Goal: Information Seeking & Learning: Learn about a topic

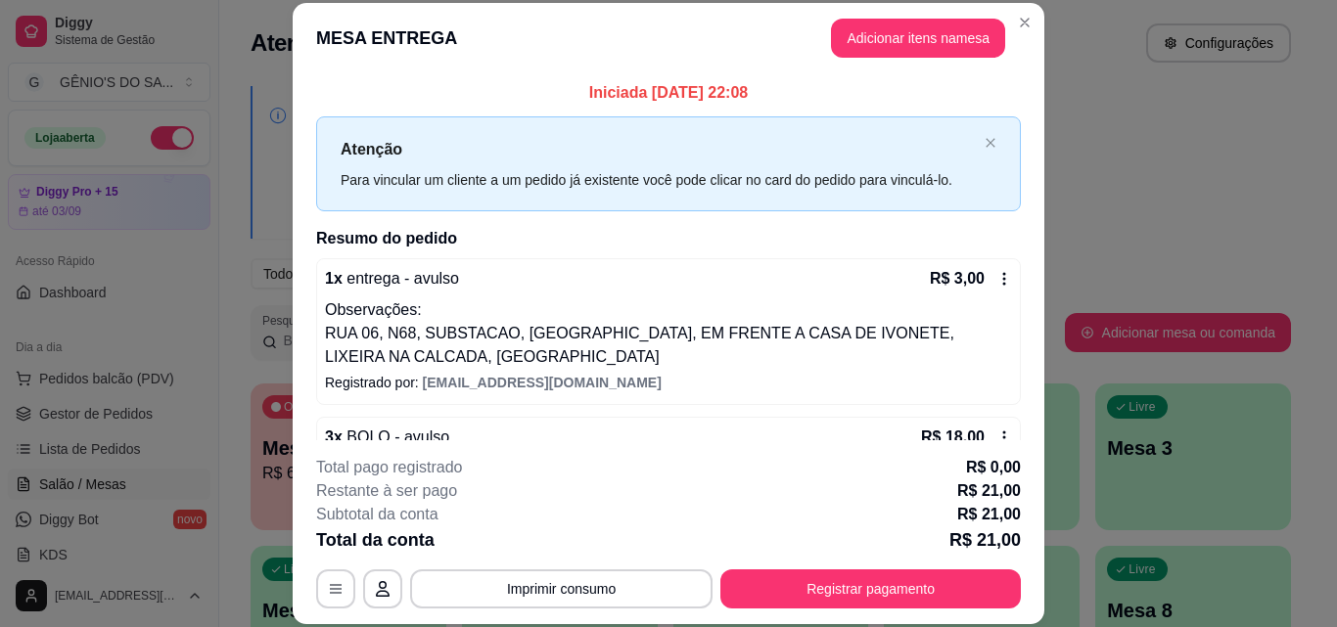
scroll to position [307, 0]
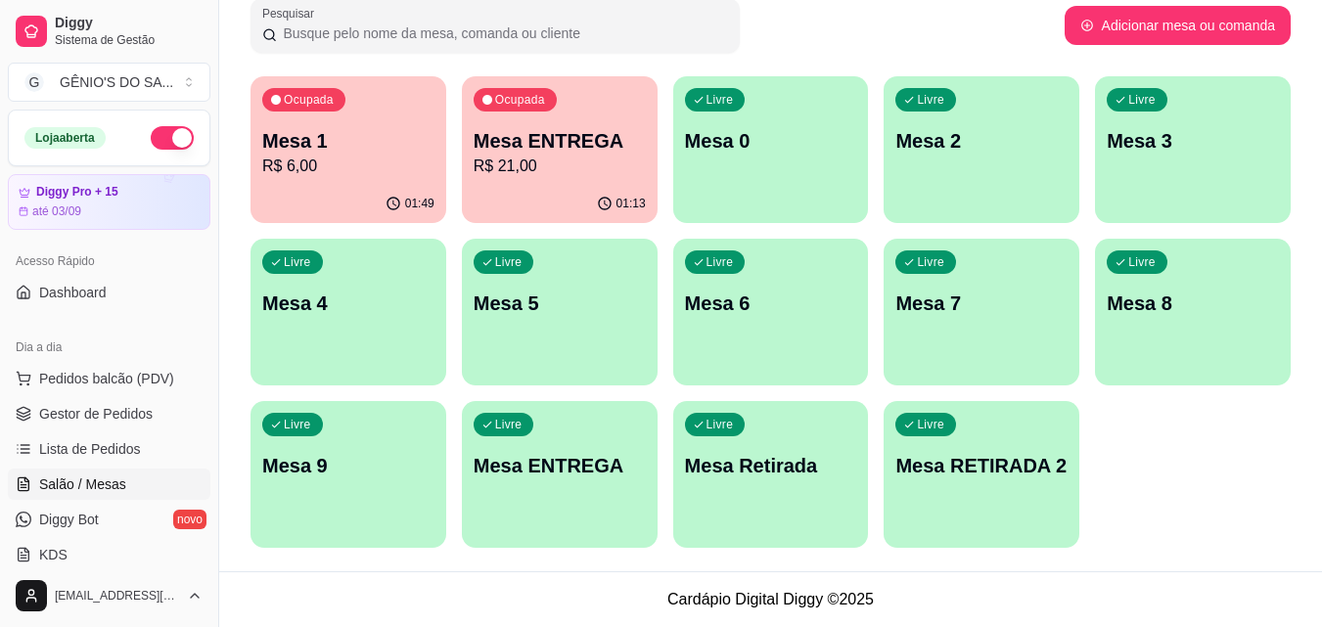
click at [548, 146] on p "Mesa ENTREGA" at bounding box center [560, 140] width 172 height 27
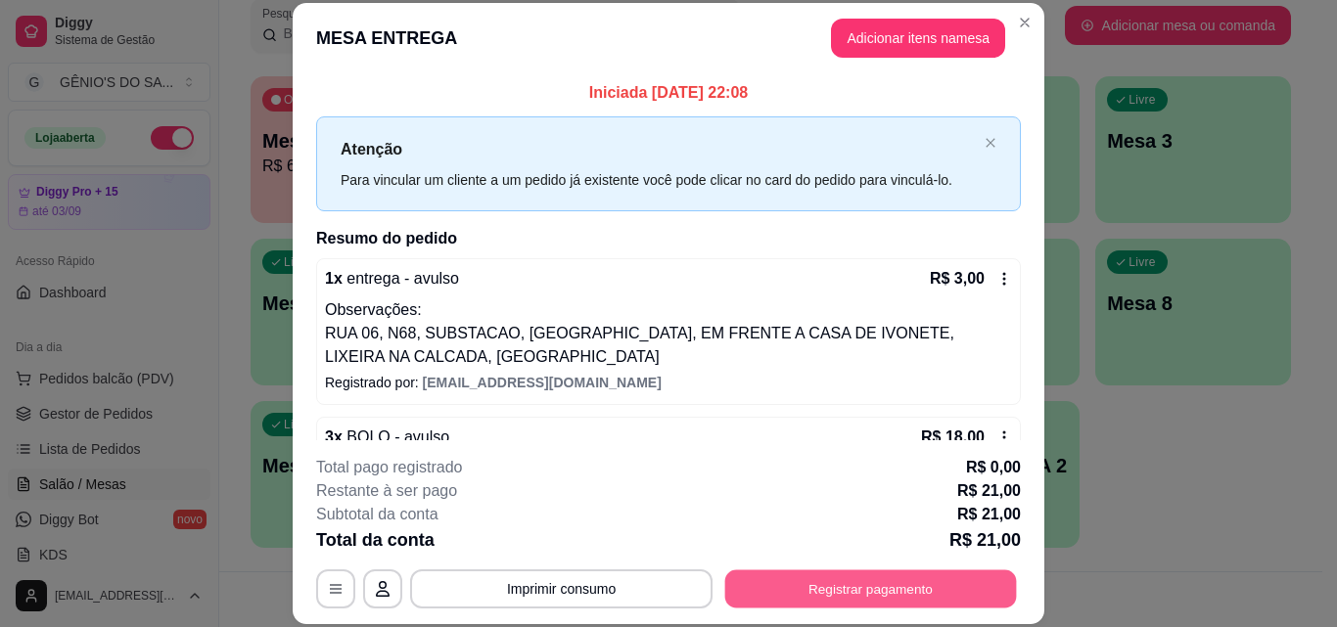
click at [782, 586] on button "Registrar pagamento" at bounding box center [871, 589] width 292 height 38
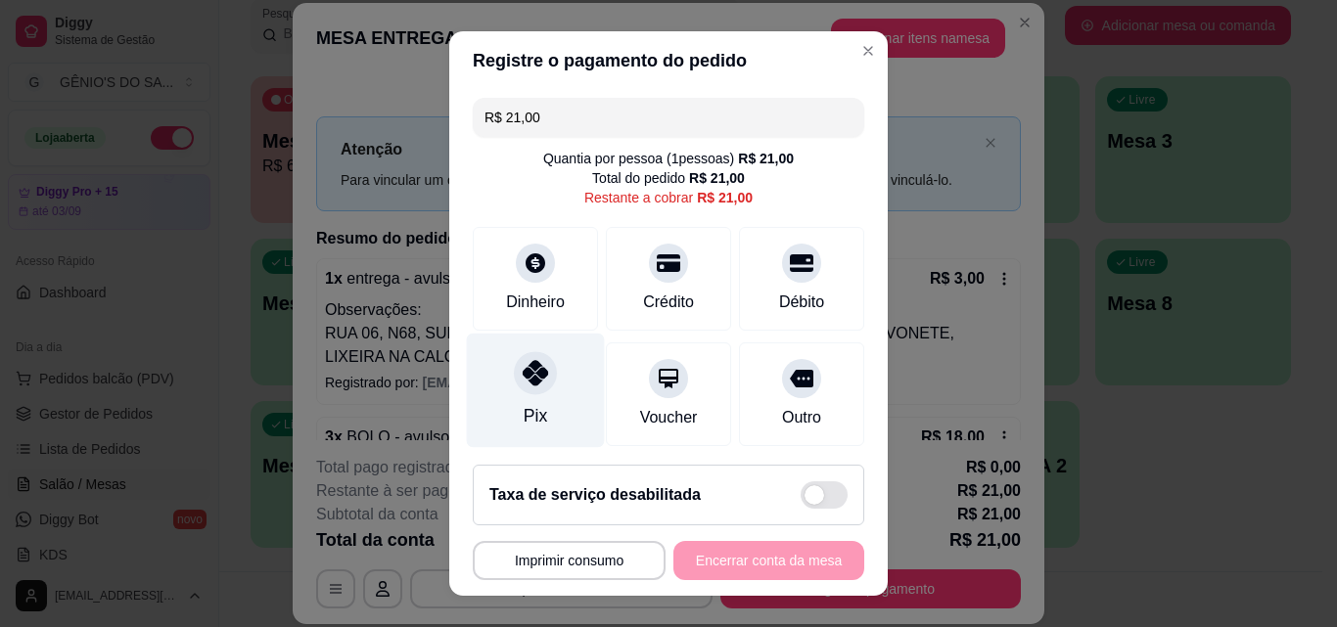
click at [531, 389] on div at bounding box center [535, 372] width 43 height 43
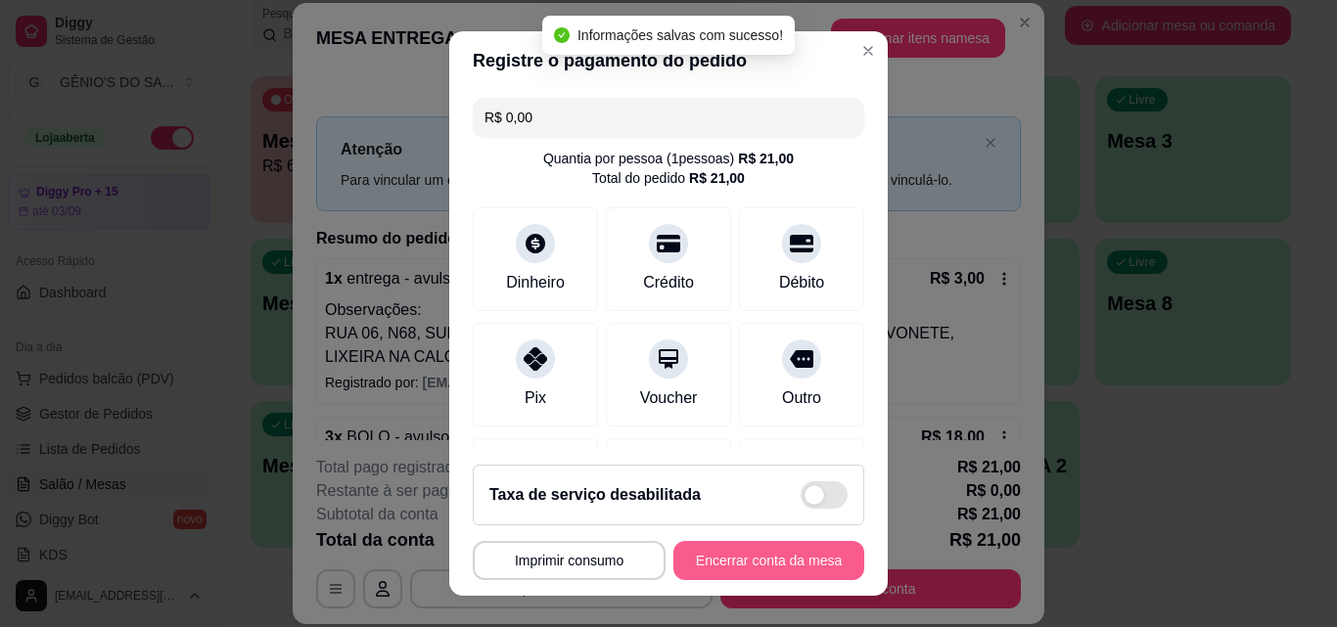
type input "R$ 0,00"
click at [693, 572] on button "Encerrar conta da mesa" at bounding box center [768, 561] width 185 height 38
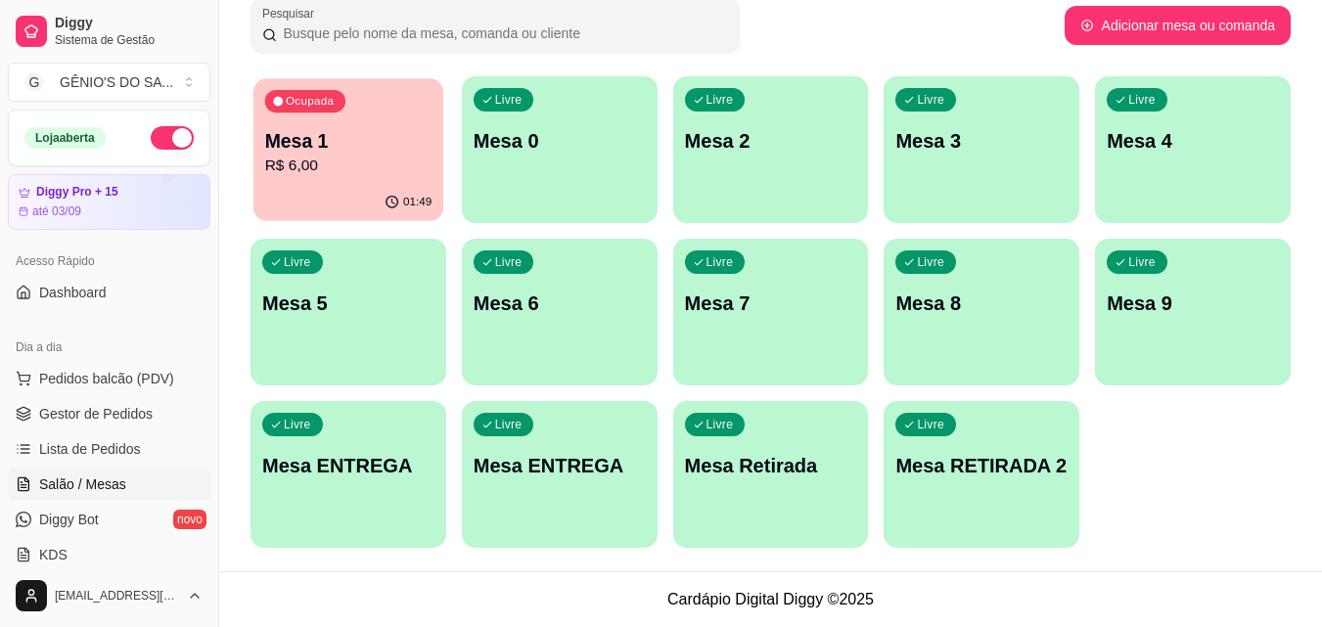
click at [346, 164] on p "R$ 6,00" at bounding box center [348, 166] width 167 height 23
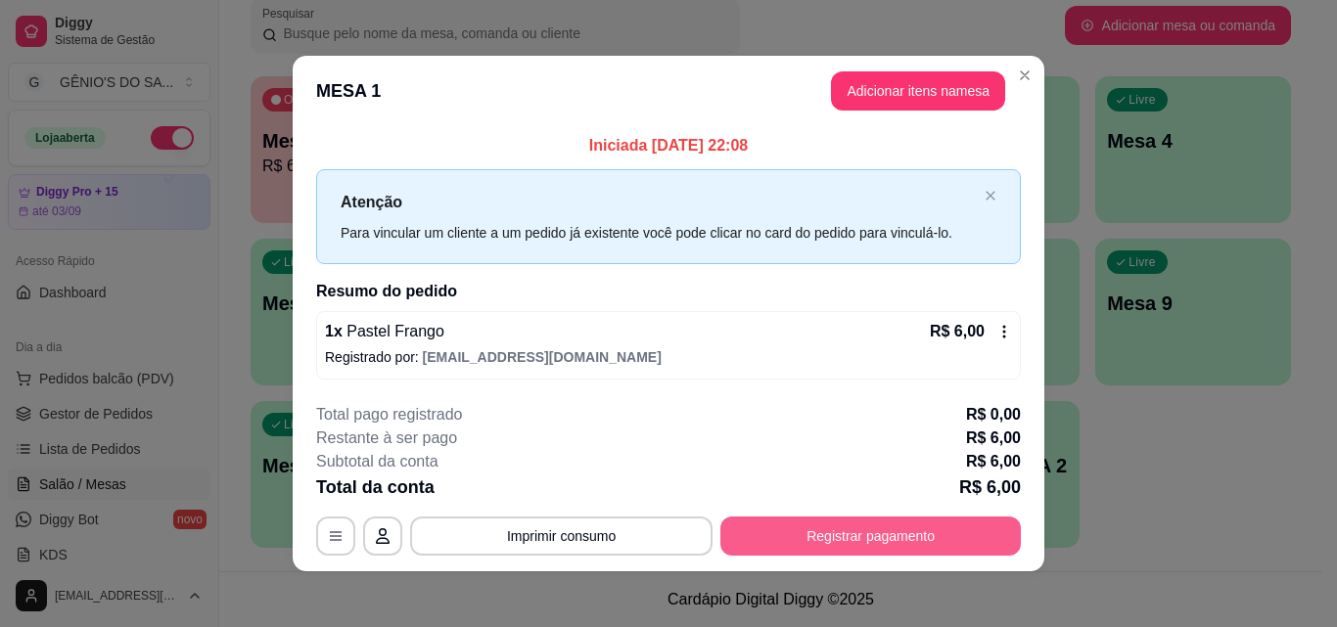
click at [785, 531] on button "Registrar pagamento" at bounding box center [870, 536] width 300 height 39
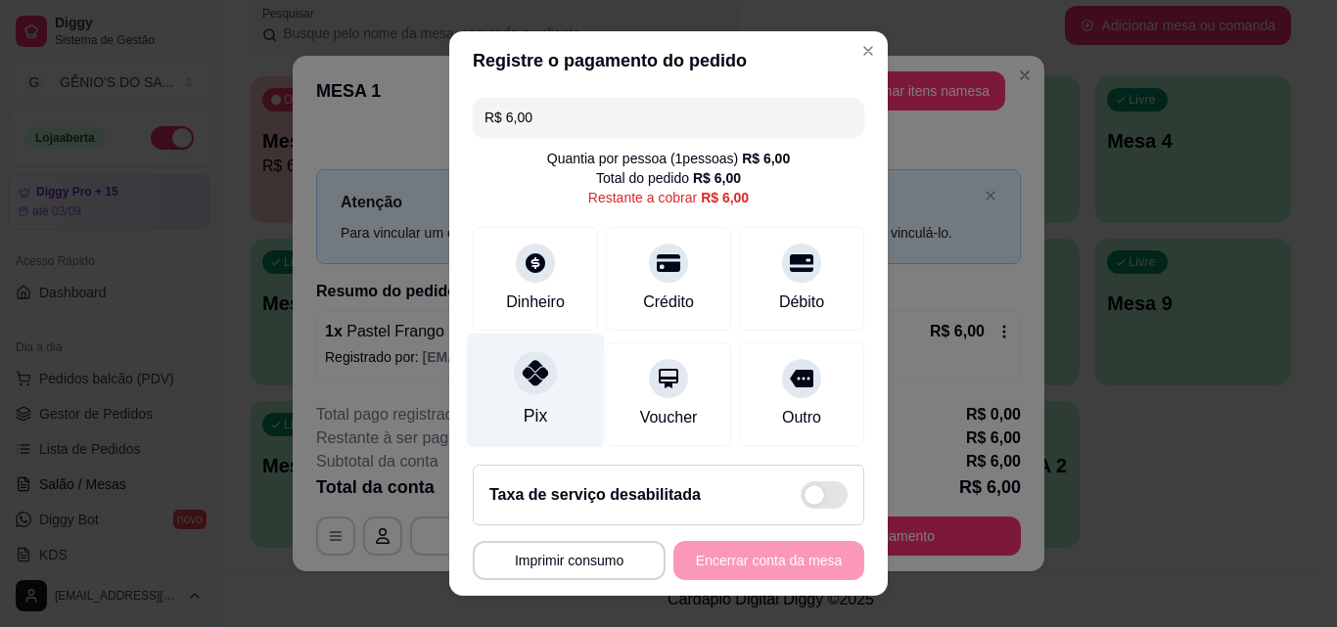
click at [501, 395] on div "Pix" at bounding box center [536, 391] width 138 height 115
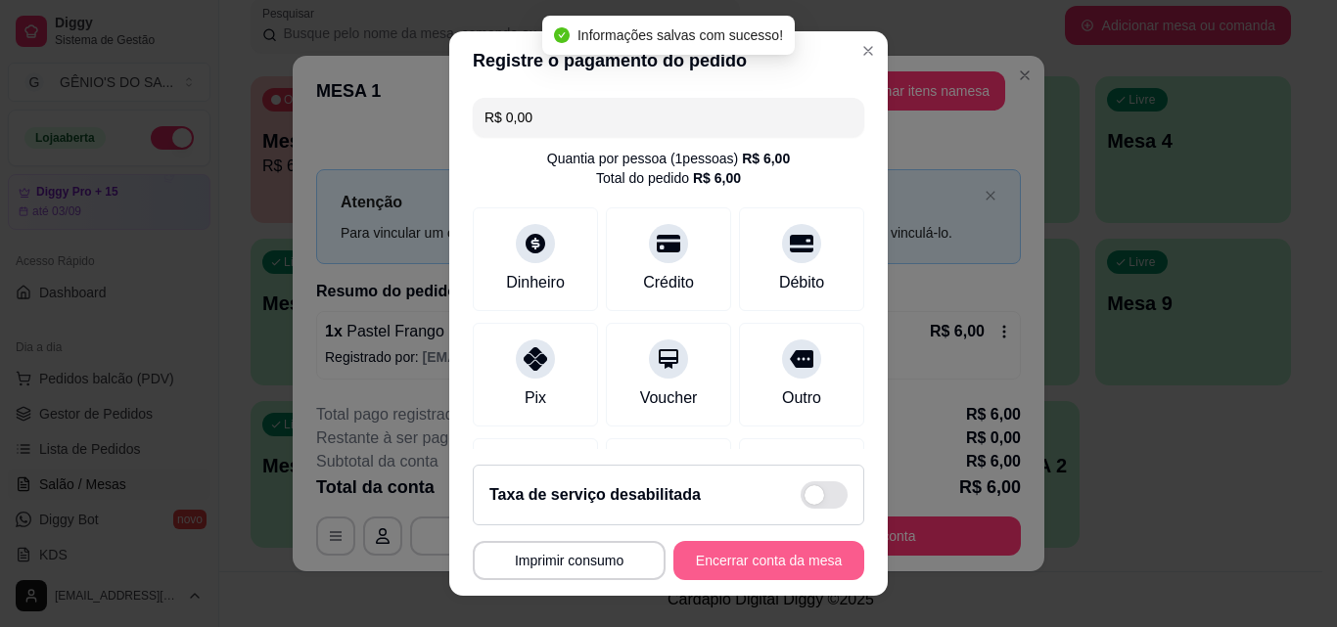
type input "R$ 0,00"
click at [743, 562] on button "Encerrar conta da mesa" at bounding box center [768, 560] width 191 height 39
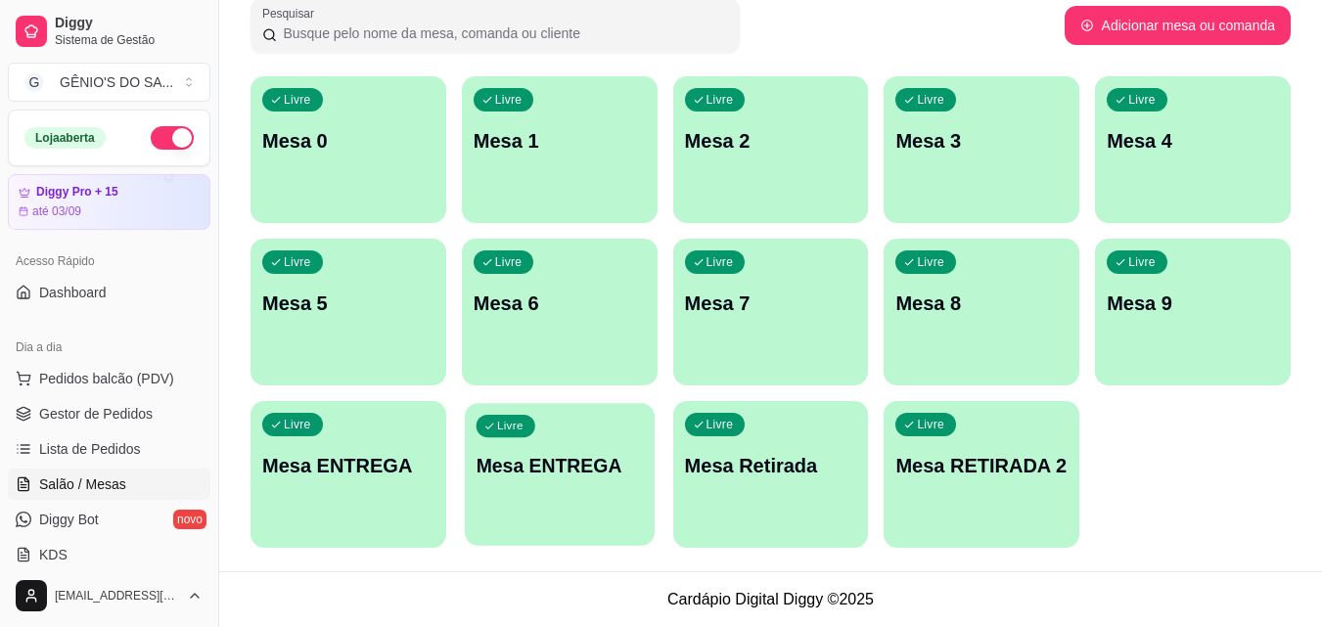
click at [535, 474] on p "Mesa ENTREGA" at bounding box center [559, 466] width 167 height 26
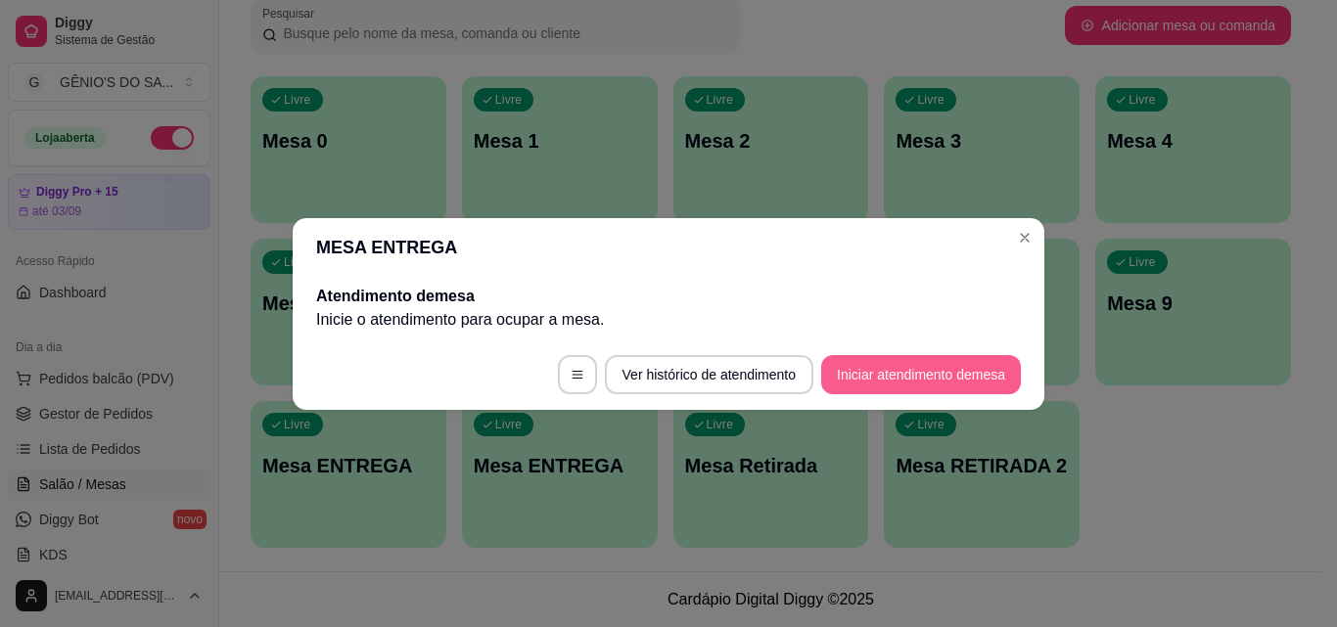
click at [853, 364] on button "Iniciar atendimento de mesa" at bounding box center [921, 374] width 200 height 39
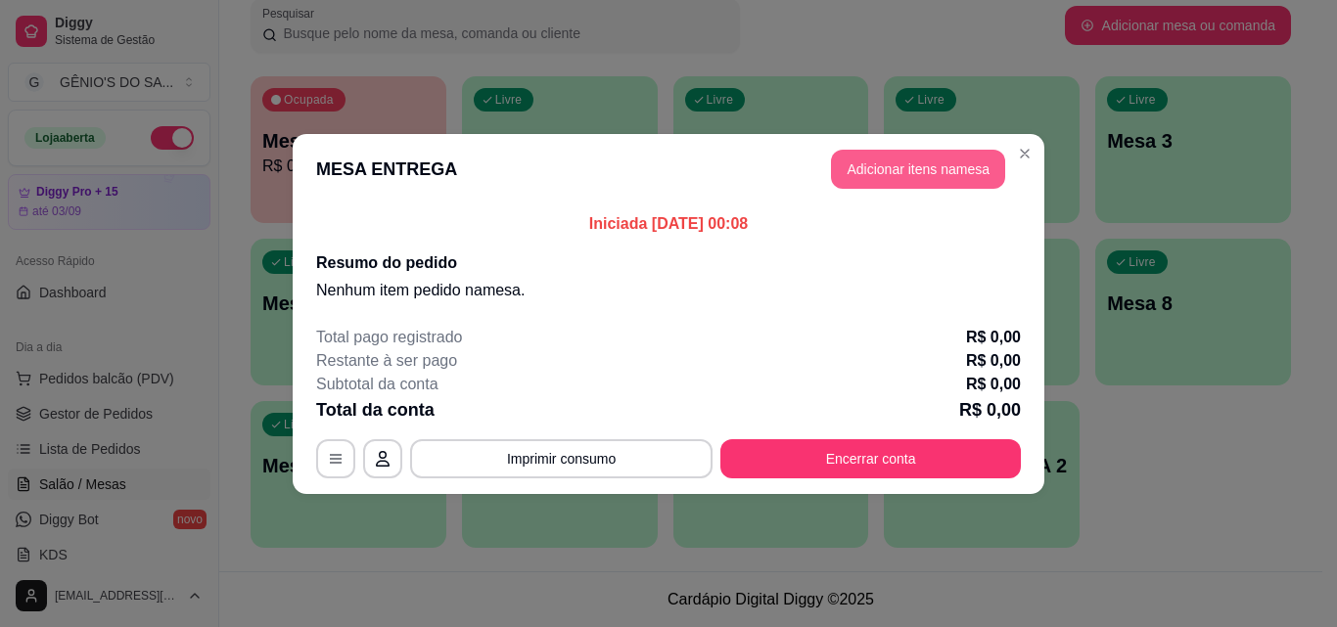
click at [958, 175] on button "Adicionar itens na mesa" at bounding box center [918, 169] width 174 height 39
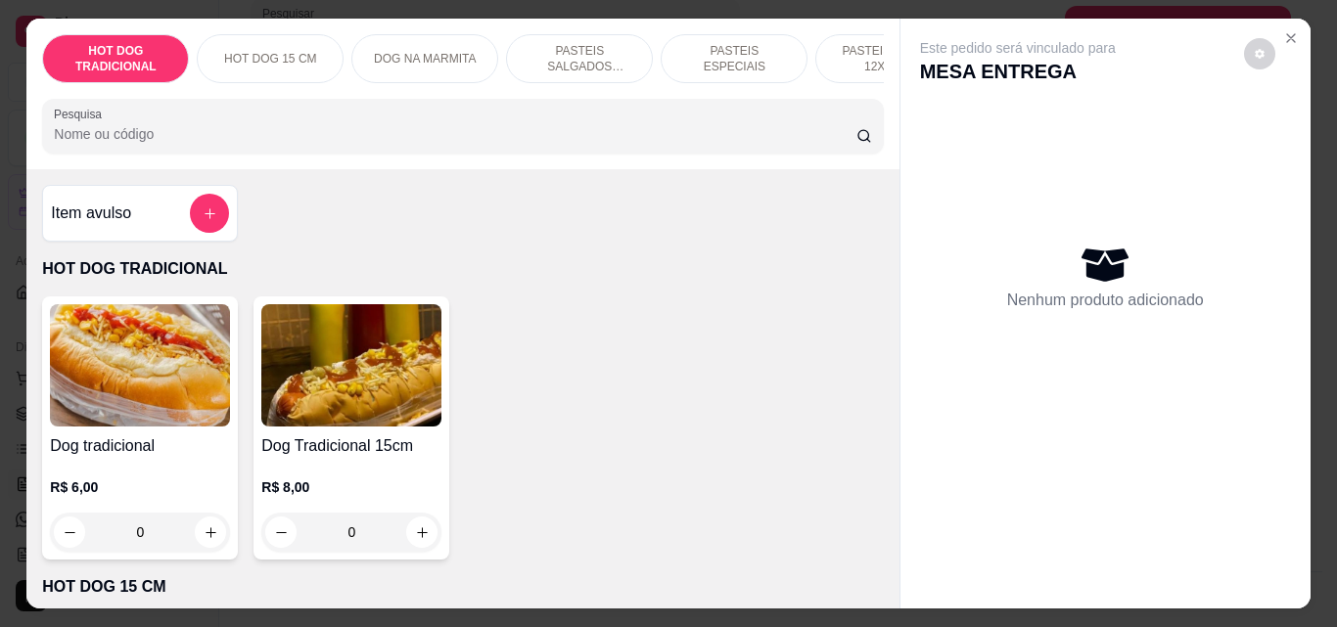
click at [218, 154] on div "Pesquisa" at bounding box center [462, 126] width 841 height 55
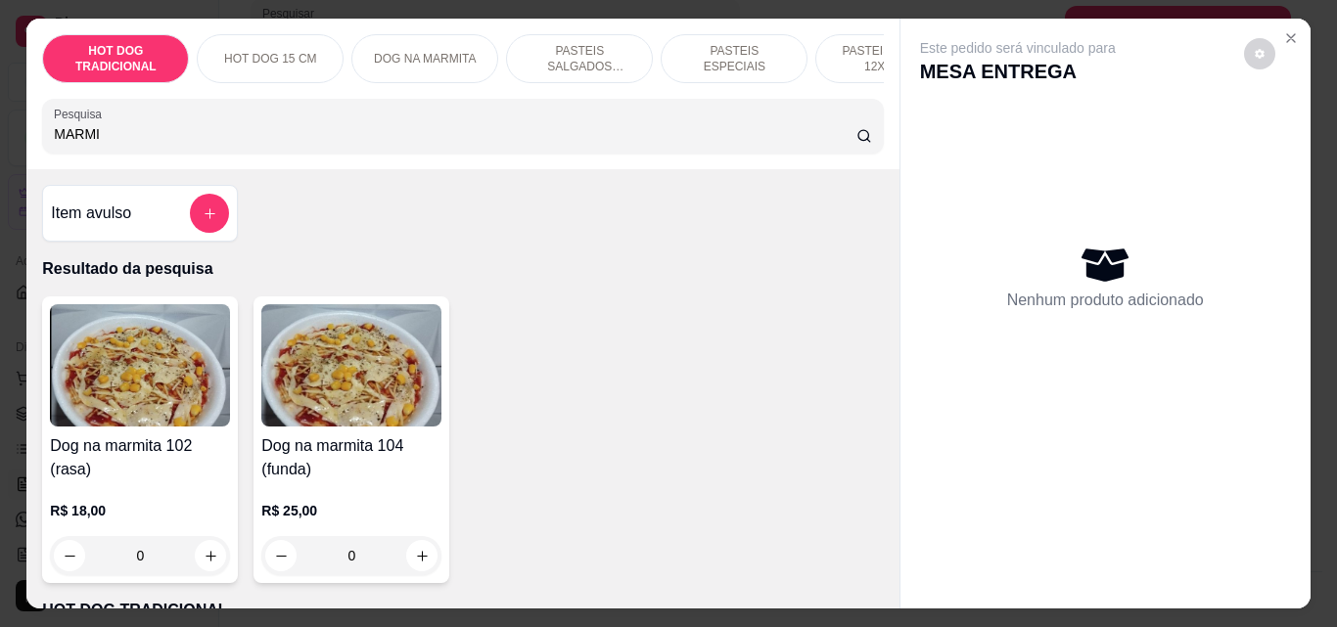
type input "MARMI"
click at [148, 390] on img at bounding box center [140, 365] width 180 height 122
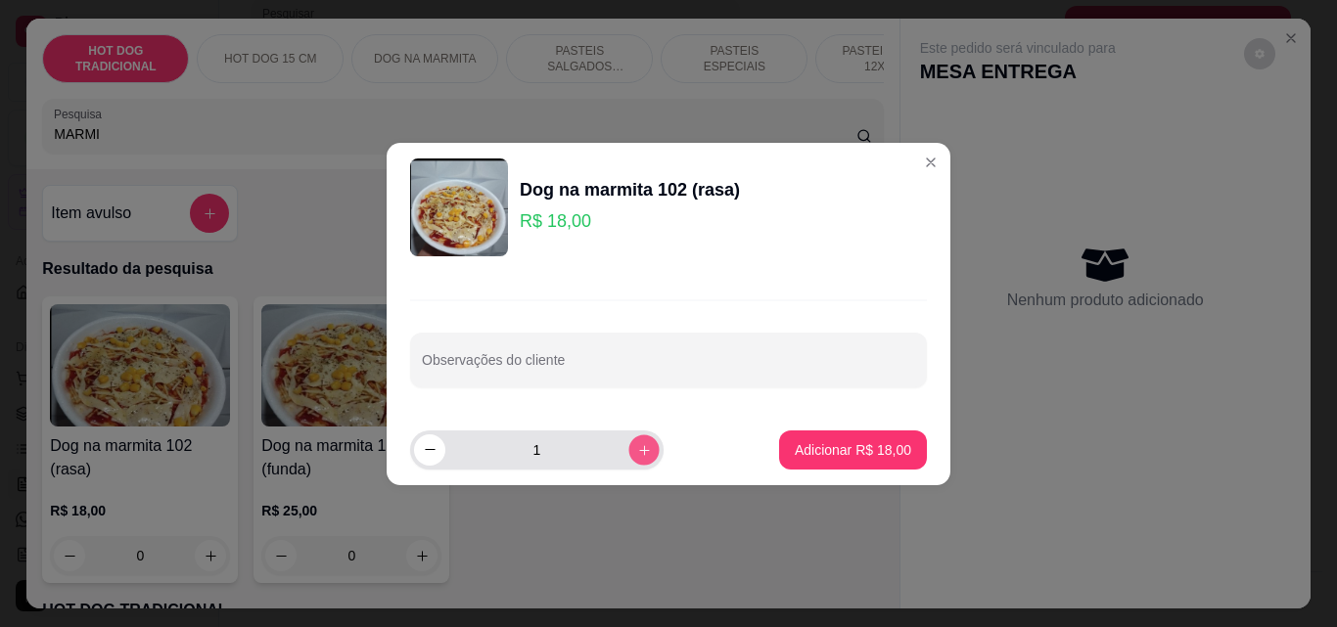
click at [637, 453] on icon "increase-product-quantity" at bounding box center [644, 449] width 15 height 15
type input "2"
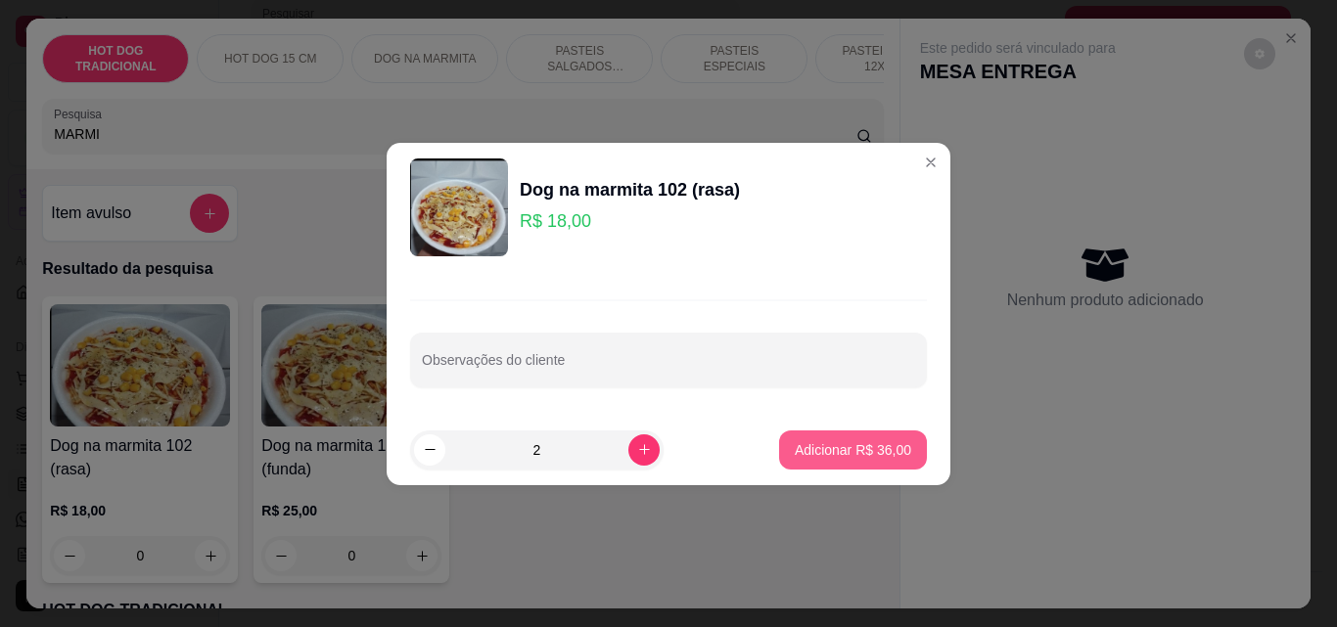
click at [805, 442] on p "Adicionar R$ 36,00" at bounding box center [853, 450] width 116 height 20
type input "2"
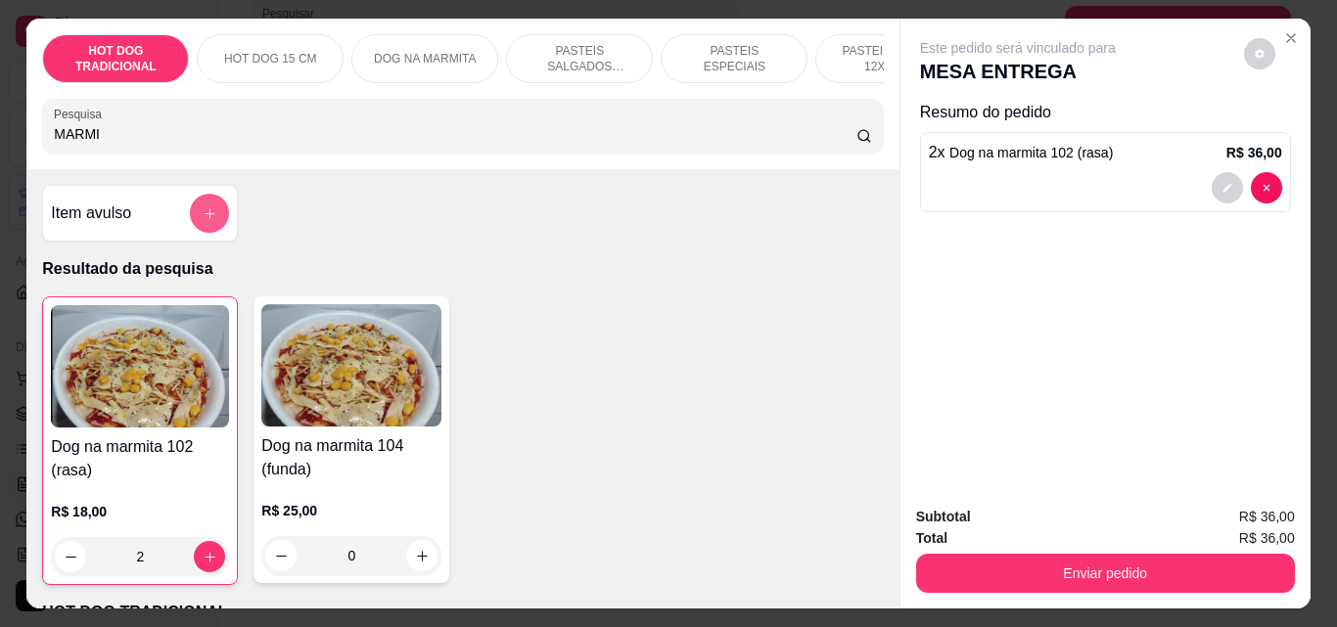
click at [208, 217] on icon "add-separate-item" at bounding box center [210, 214] width 15 height 15
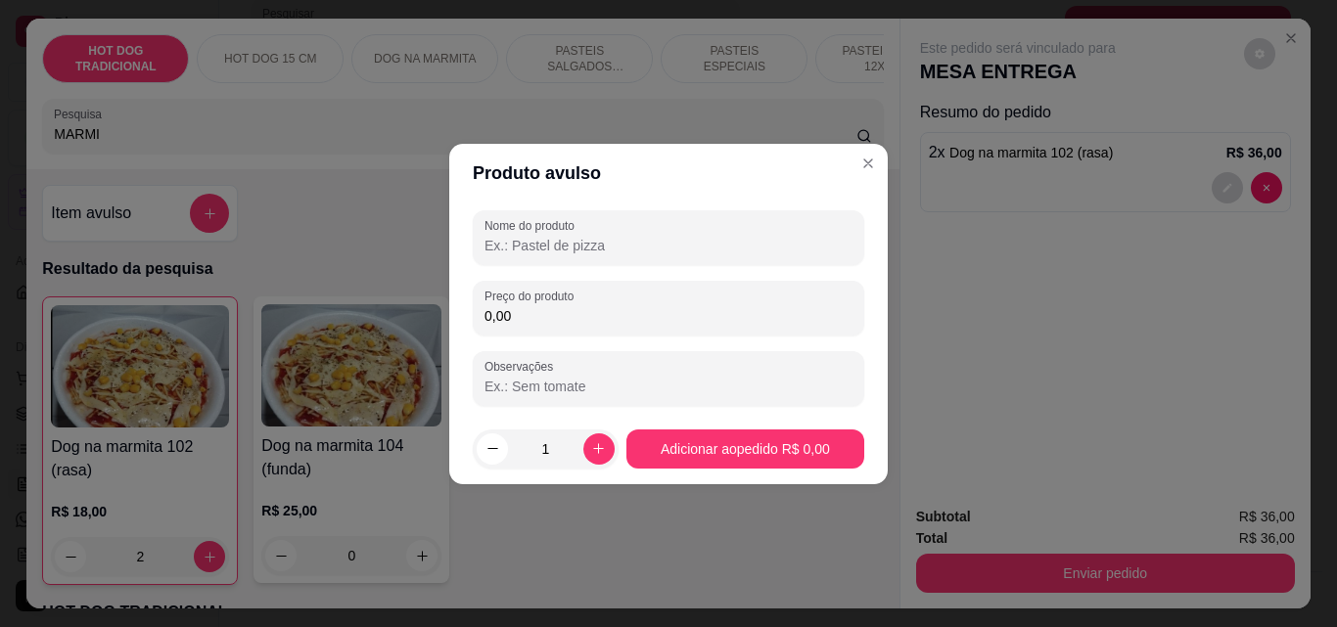
click at [550, 239] on input "Nome do produto" at bounding box center [668, 246] width 368 height 20
type input "ENTREGA"
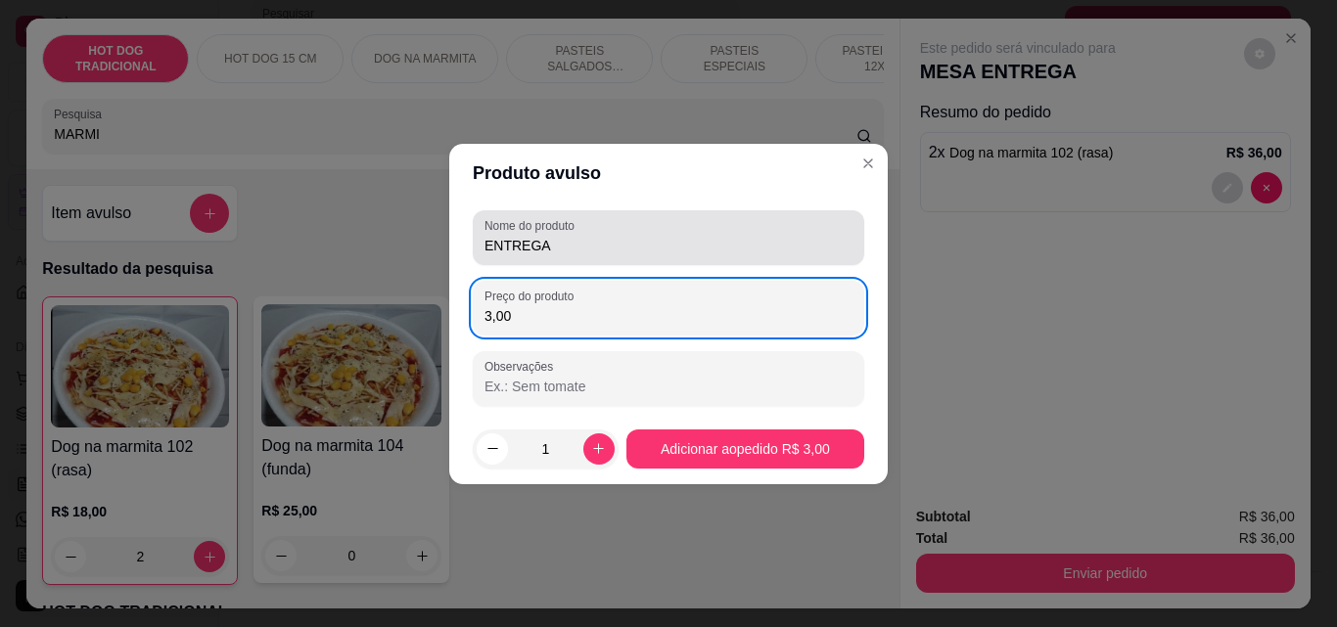
type input "3,00"
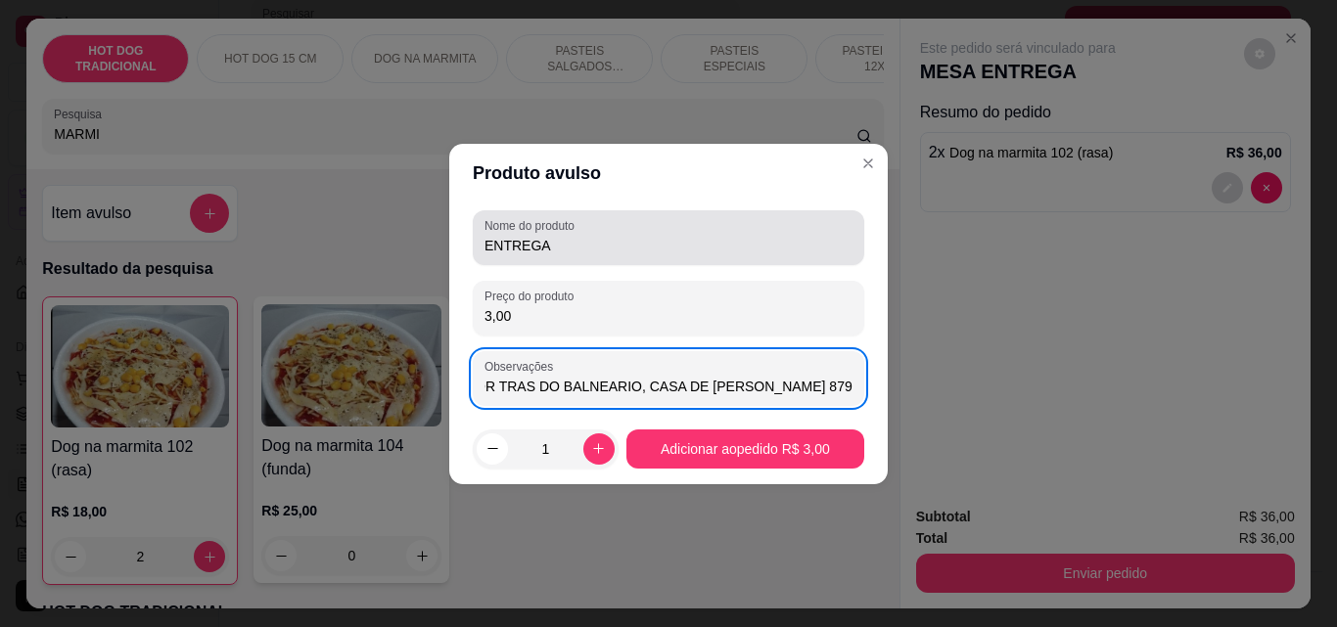
scroll to position [0, 325]
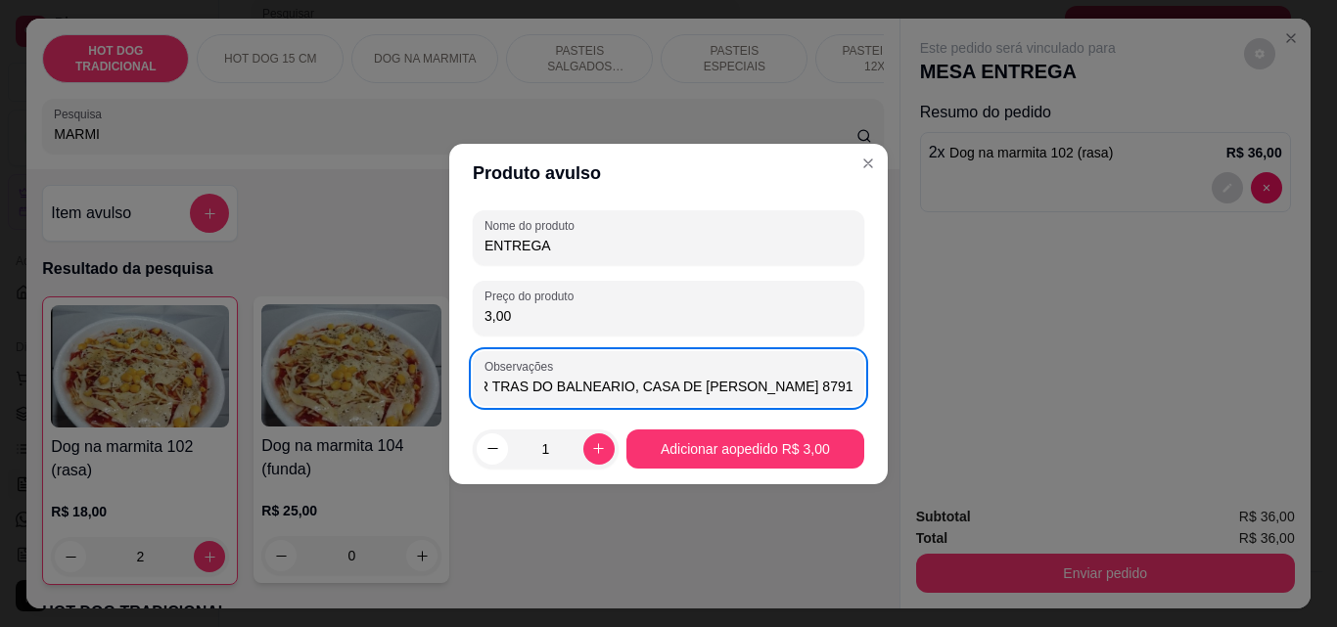
click at [790, 390] on input "RUA [PERSON_NAME], SN, [PERSON_NAME], POR TRAS DO BALNEARIO, CASA DE [PERSON_NA…" at bounding box center [668, 387] width 368 height 20
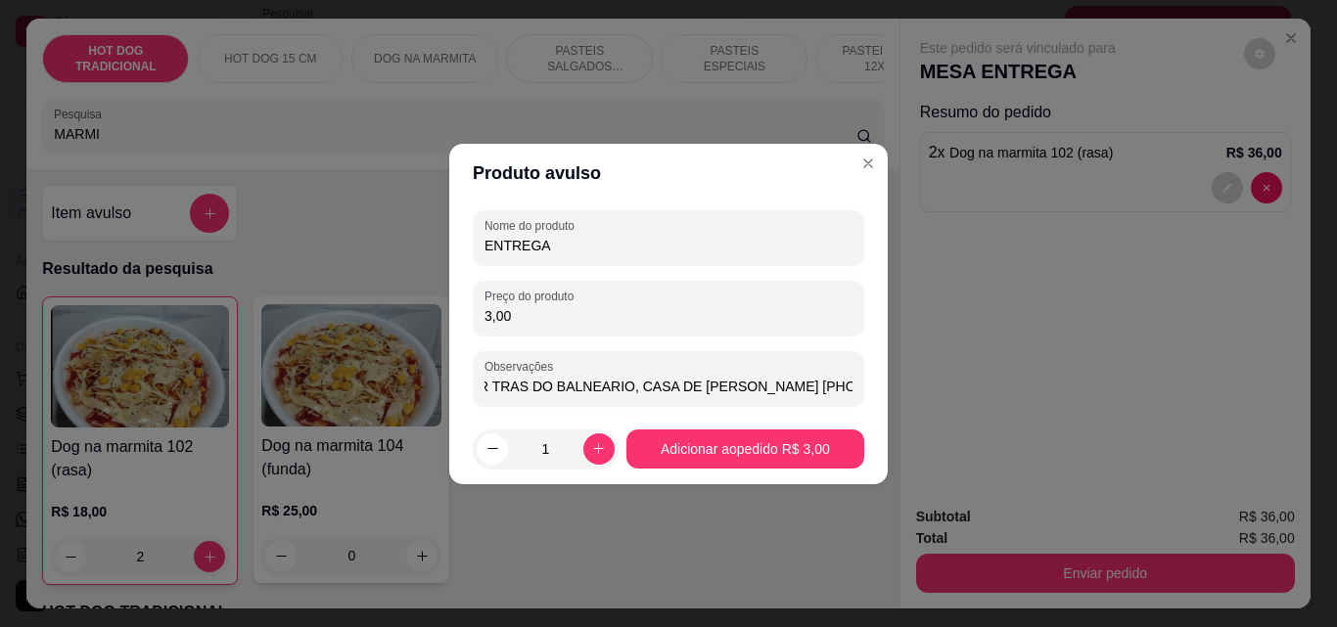
click at [621, 383] on input "RUA [PERSON_NAME], SN, [PERSON_NAME], POR TRAS DO BALNEARIO, CASA DE [PERSON_NA…" at bounding box center [668, 387] width 368 height 20
type input "RUA [PERSON_NAME], SN, [PERSON_NAME], POR TRAS DO BALNEARIO, CASA DE [PERSON_NA…"
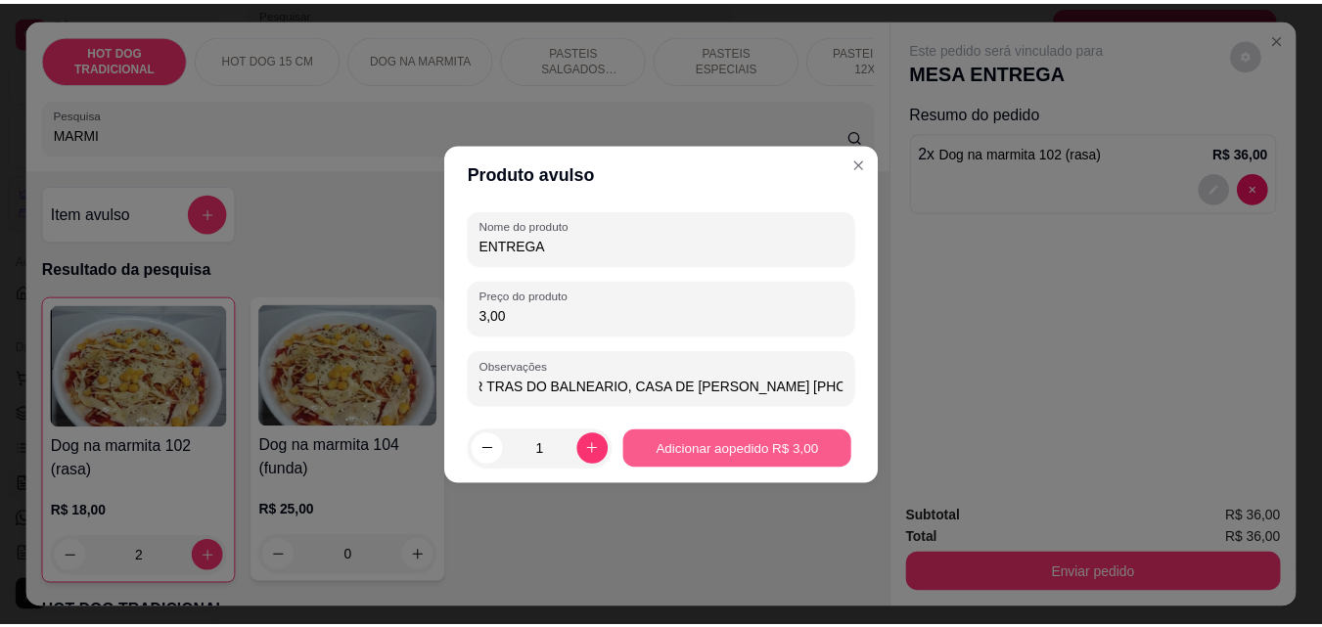
scroll to position [0, 0]
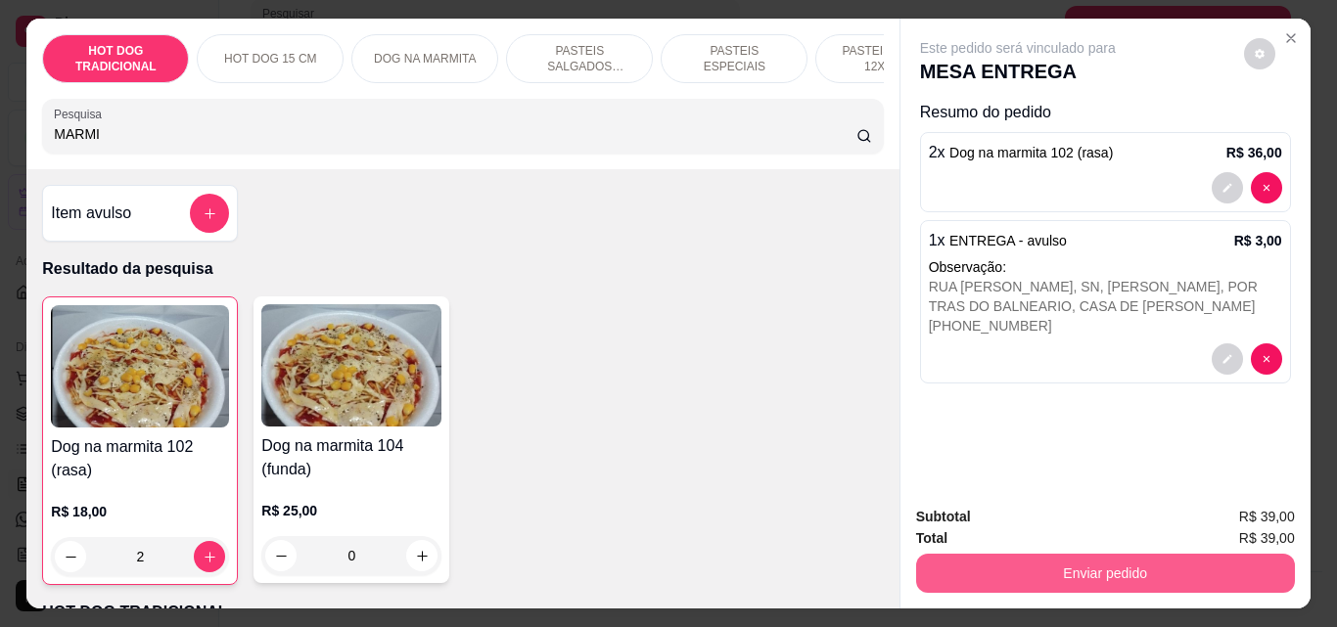
click at [1107, 560] on button "Enviar pedido" at bounding box center [1105, 573] width 379 height 39
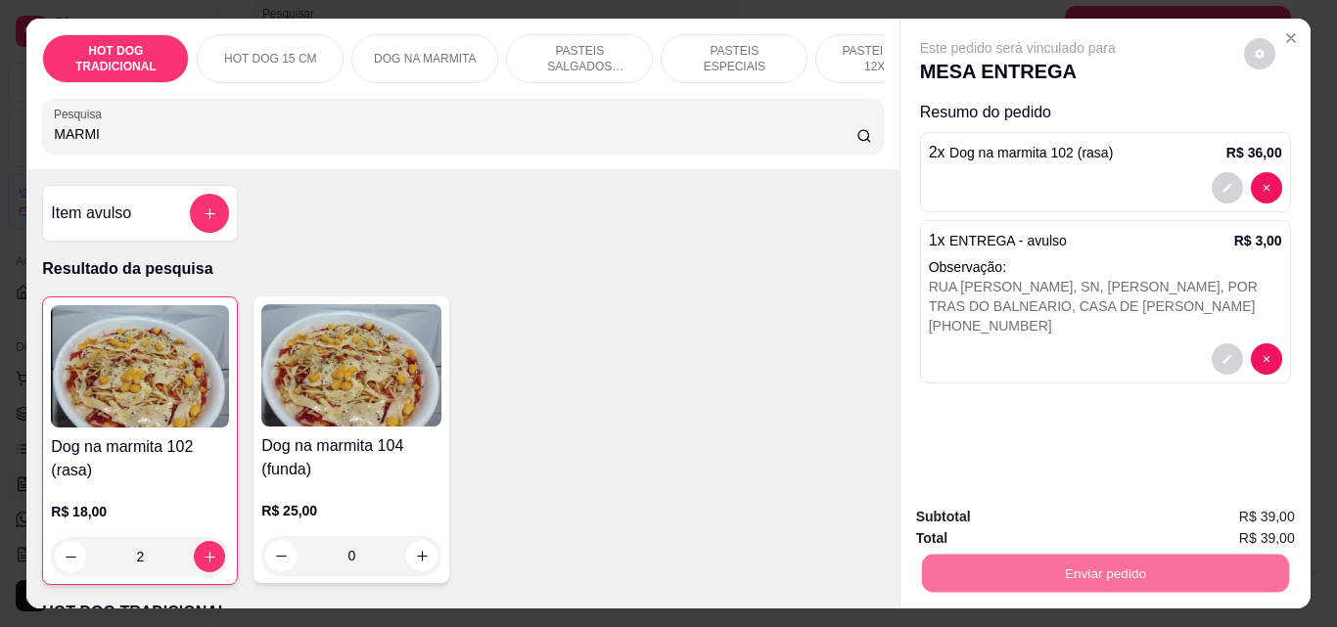
click at [1093, 517] on button "Não registrar e enviar pedido" at bounding box center [1041, 517] width 198 height 36
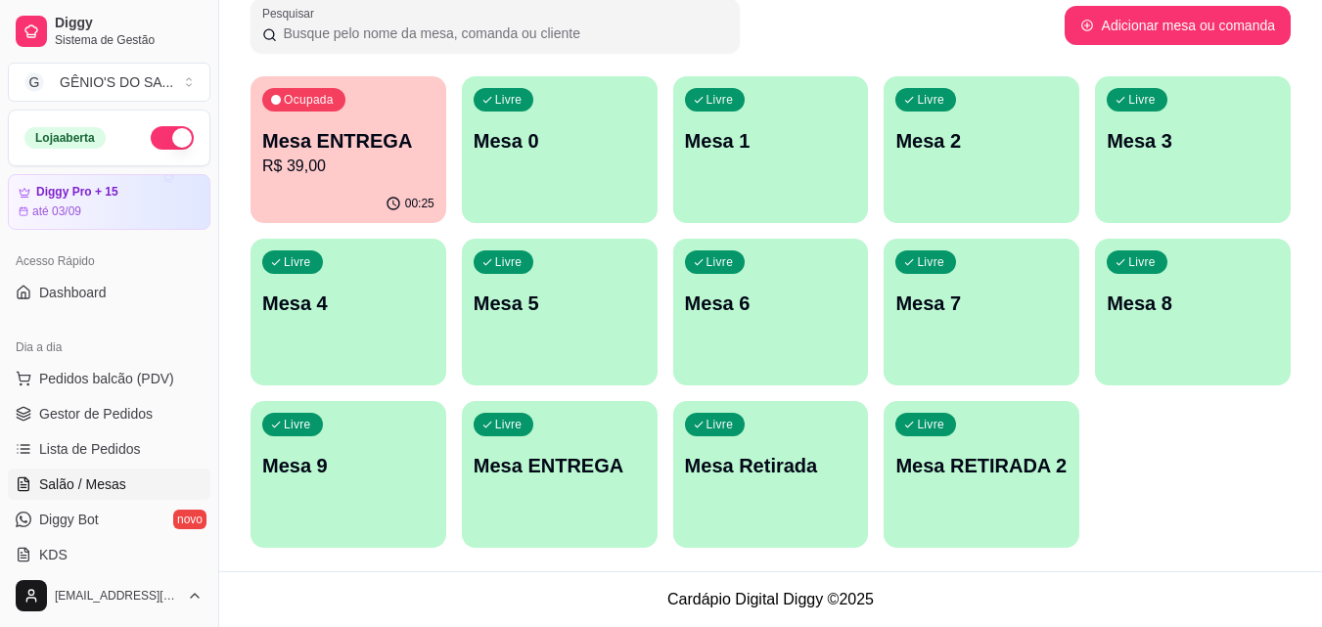
click at [309, 153] on p "Mesa ENTREGA" at bounding box center [348, 140] width 172 height 27
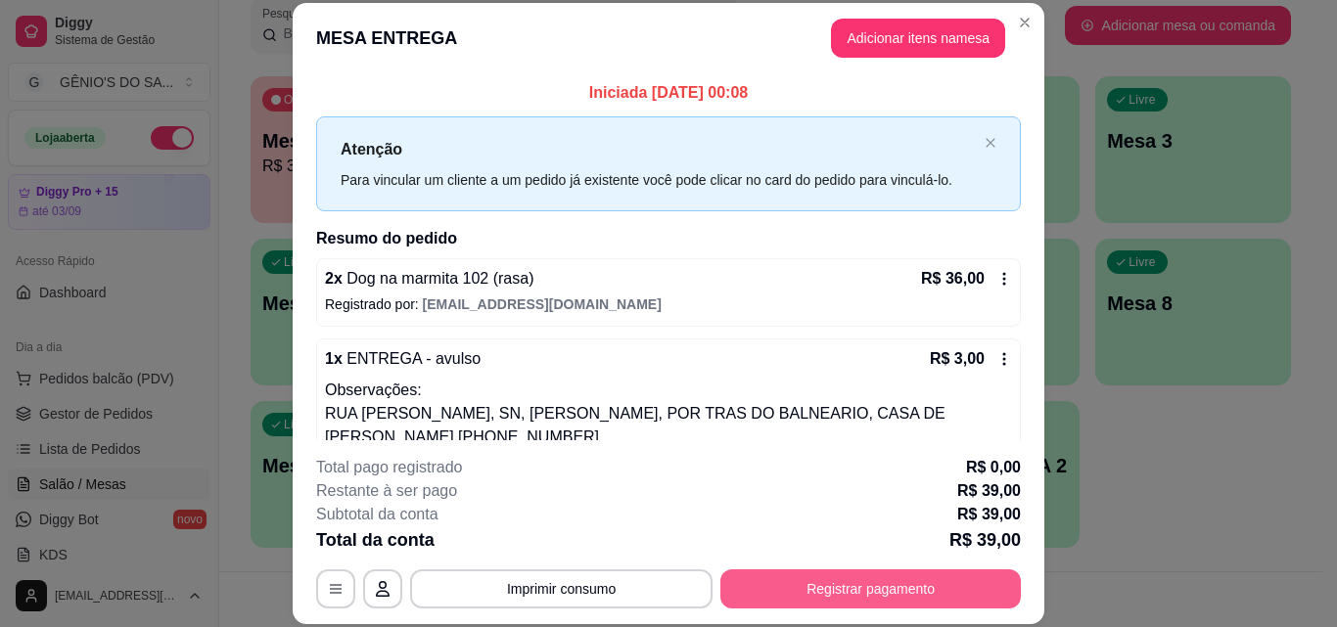
click at [913, 579] on button "Registrar pagamento" at bounding box center [870, 589] width 300 height 39
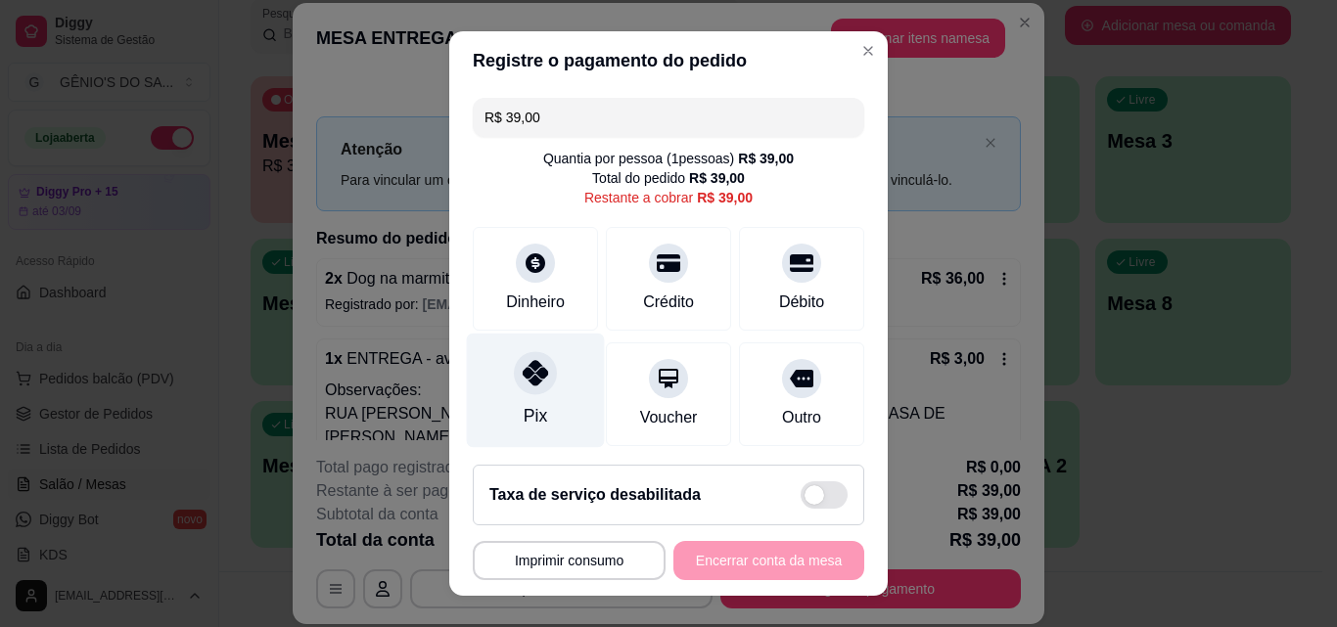
click at [533, 387] on div at bounding box center [535, 372] width 43 height 43
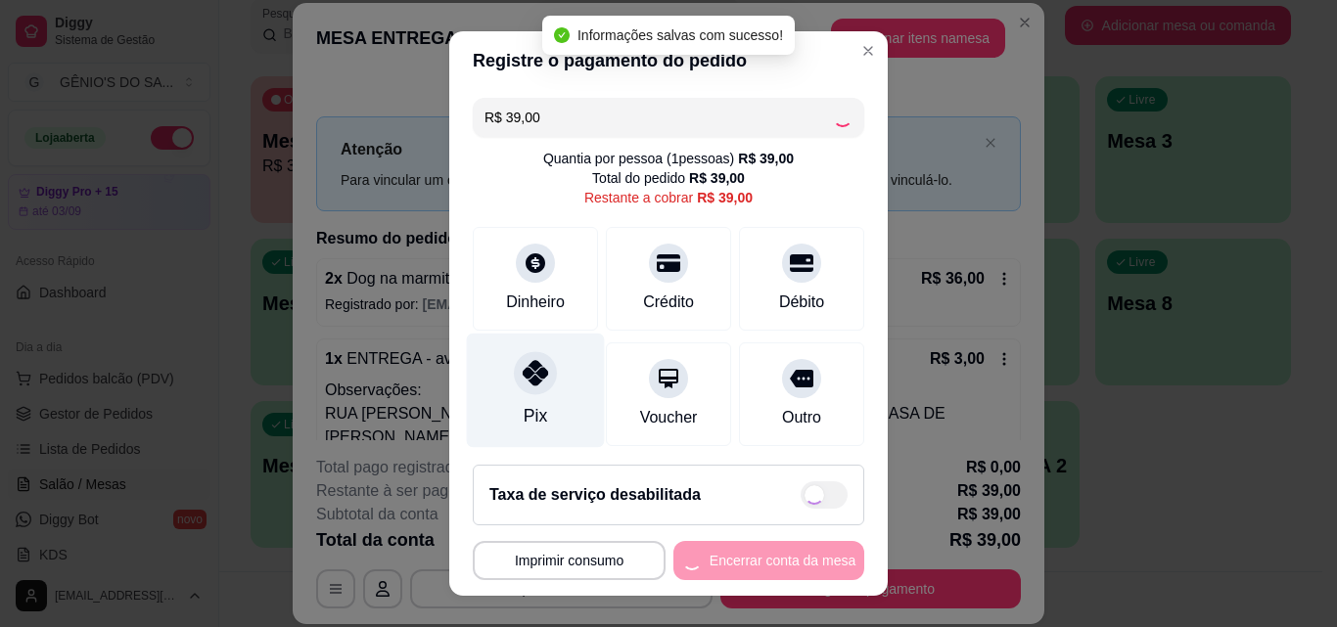
type input "R$ 0,00"
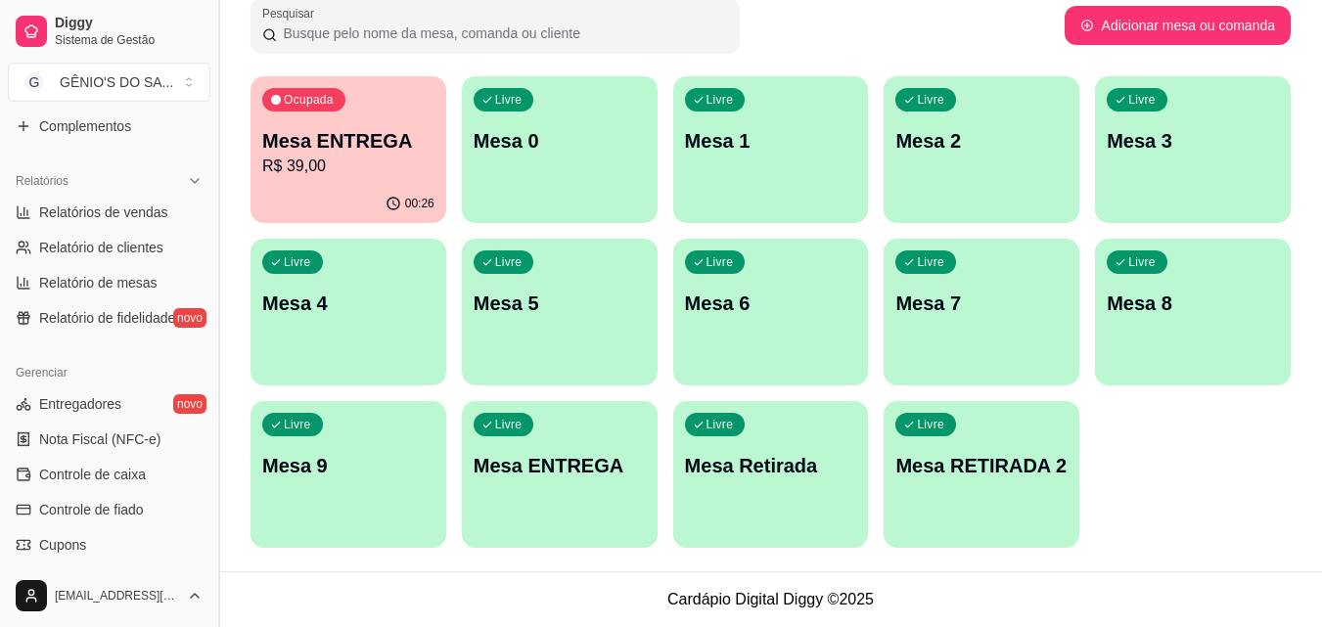
scroll to position [553, 0]
click at [139, 212] on span "Relatórios de vendas" at bounding box center [103, 210] width 129 height 20
select select "ALL"
select select "0"
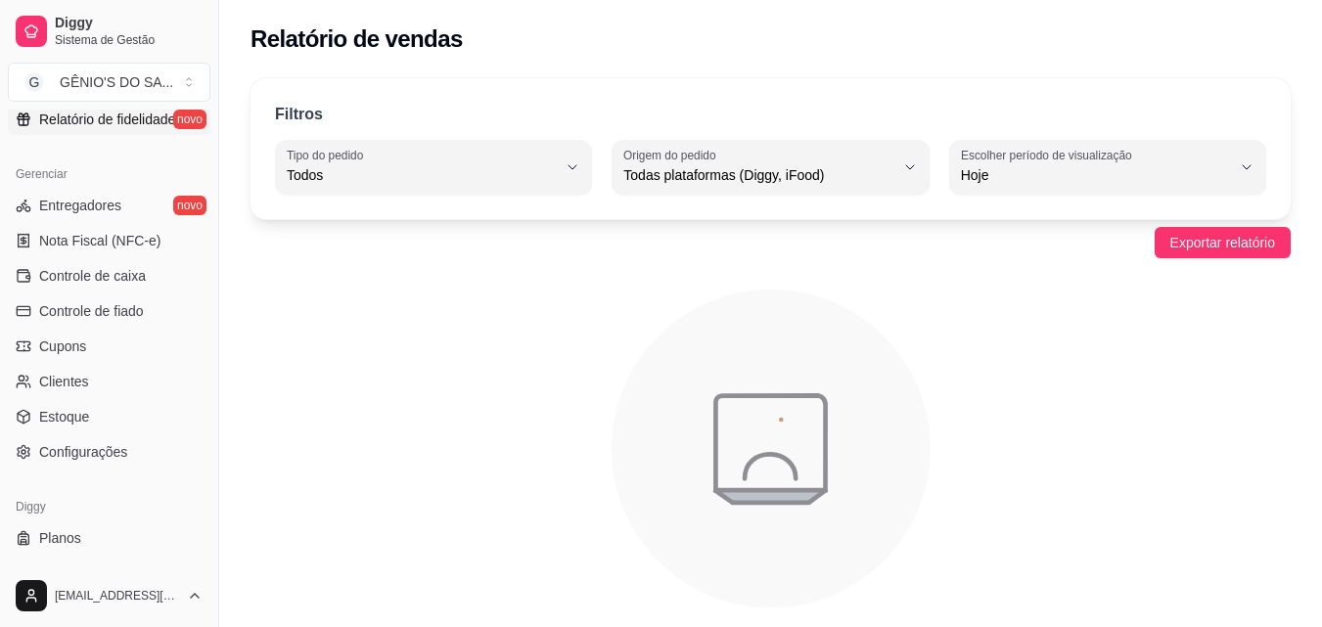
scroll to position [781, 0]
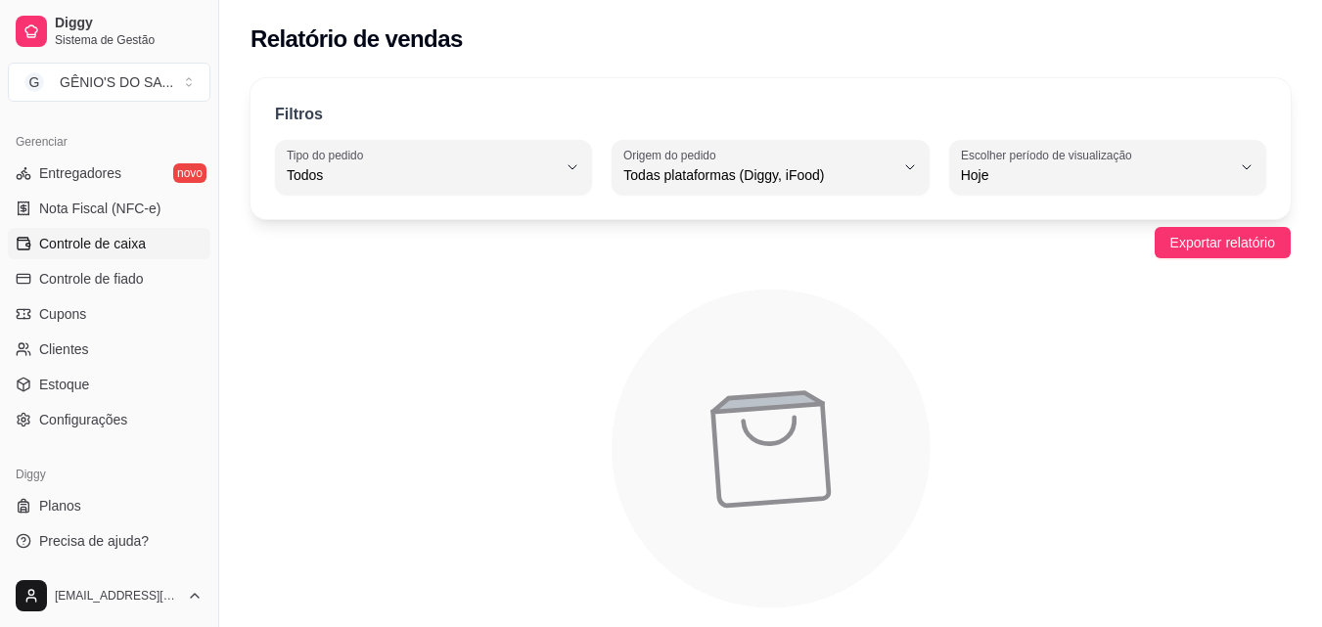
click at [114, 237] on span "Controle de caixa" at bounding box center [92, 244] width 107 height 20
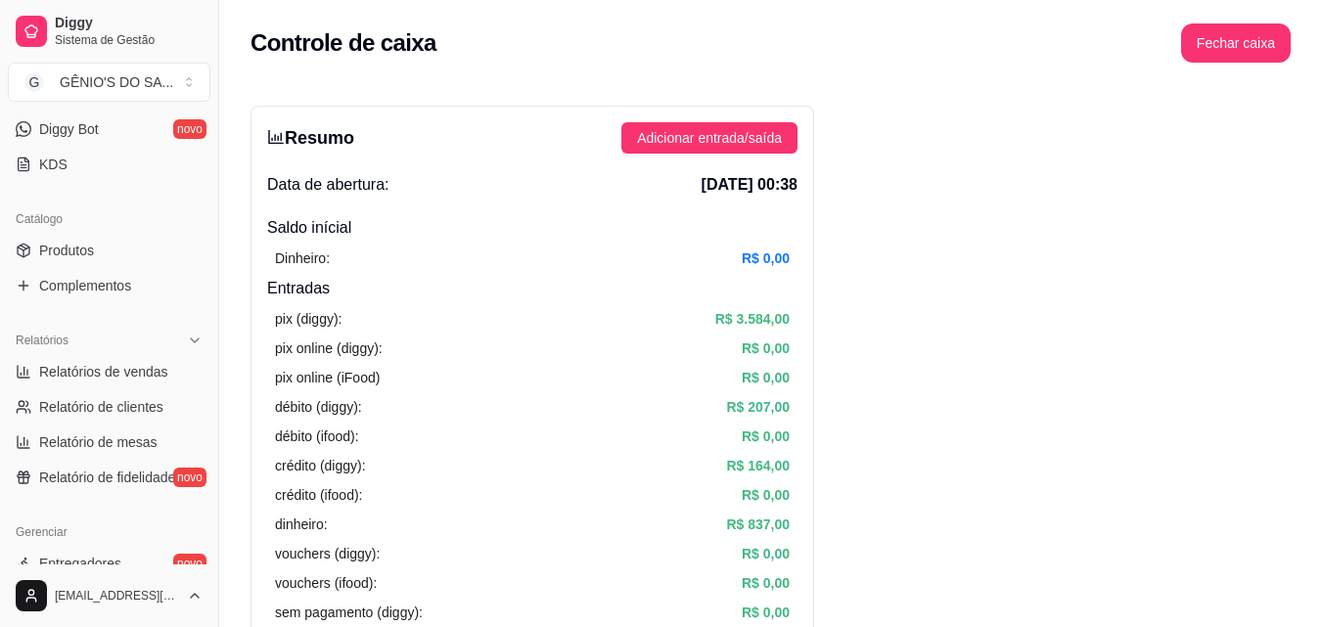
scroll to position [390, 0]
click at [75, 441] on span "Relatório de mesas" at bounding box center [98, 444] width 118 height 20
select select "TOTAL_OF_ORDERS"
select select "7"
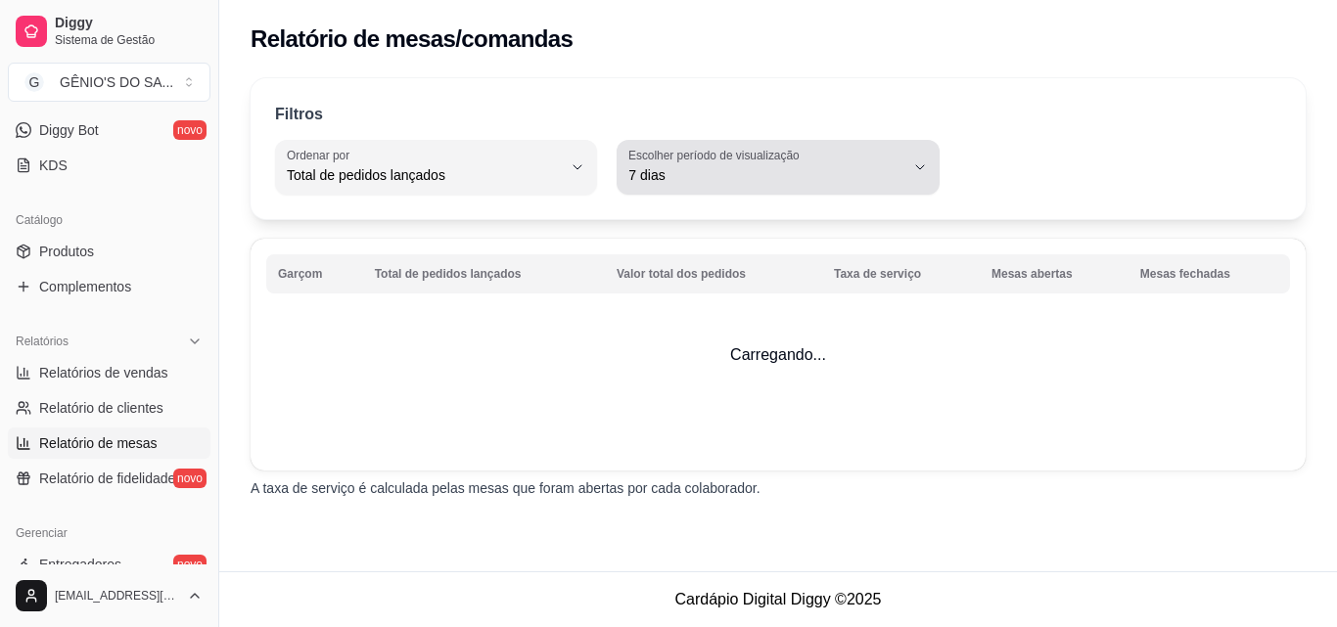
click at [794, 174] on span "7 dias" at bounding box center [765, 175] width 275 height 20
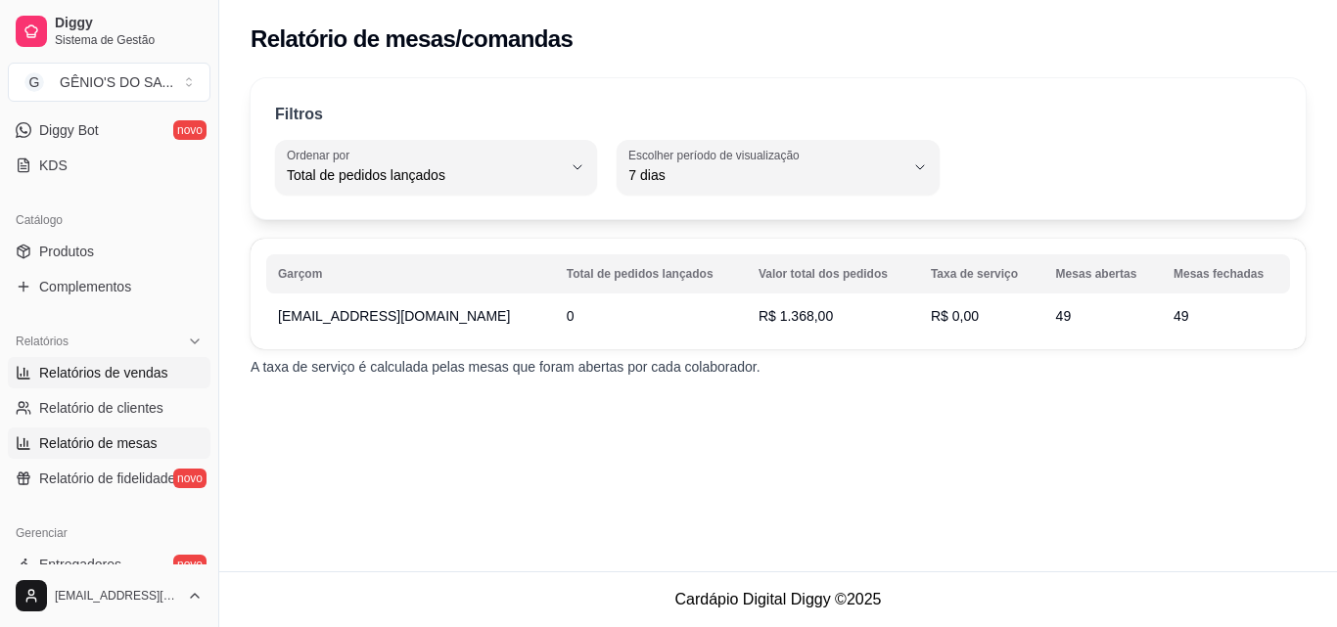
click at [127, 377] on span "Relatórios de vendas" at bounding box center [103, 373] width 129 height 20
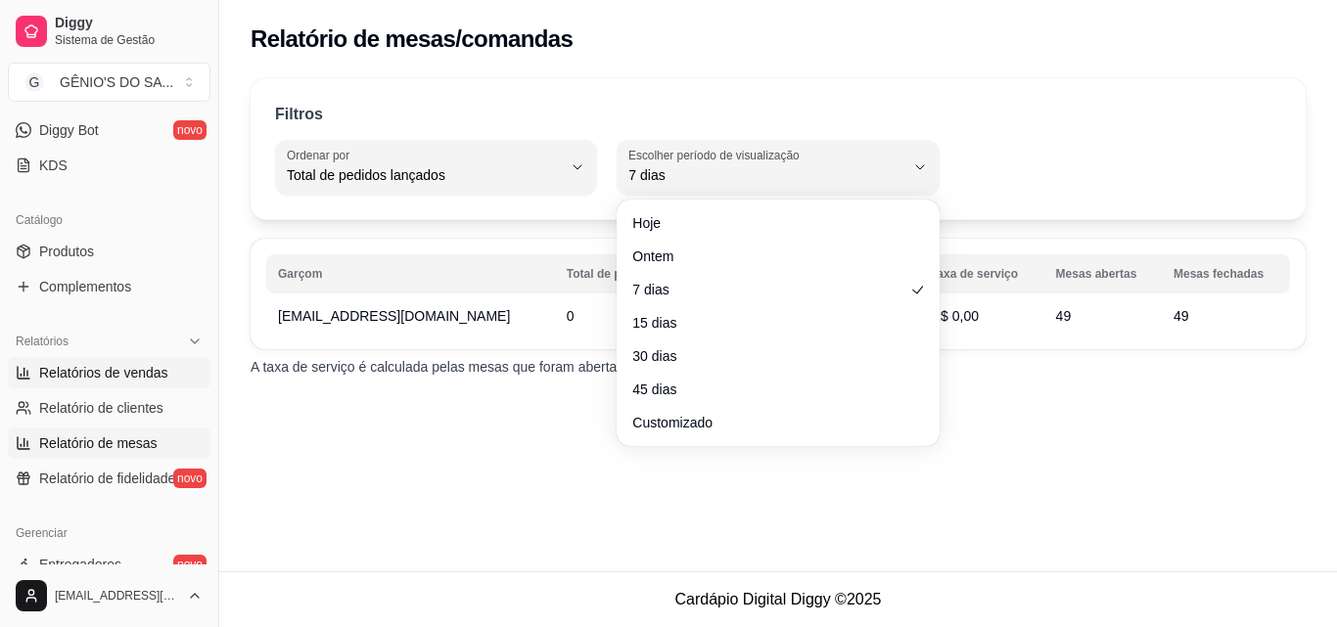
select select "ALL"
select select "0"
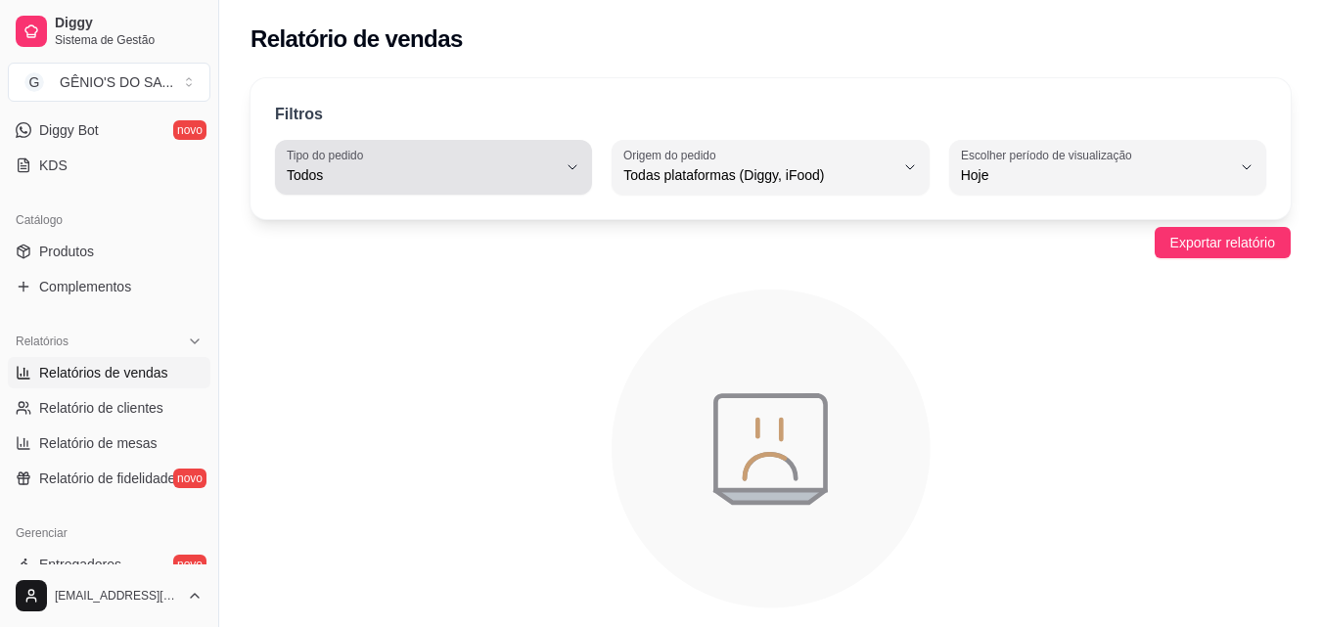
click at [581, 173] on button "Tipo do pedido Todos" at bounding box center [433, 167] width 317 height 55
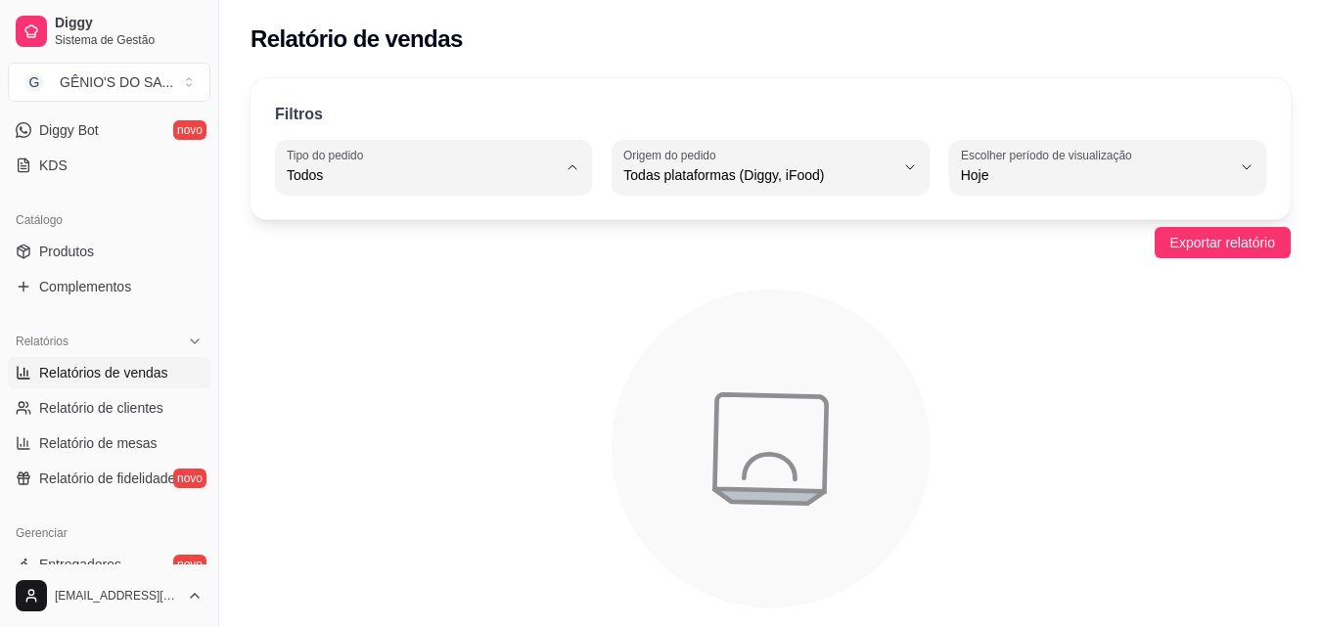
click at [571, 222] on icon at bounding box center [566, 222] width 12 height 12
click at [1232, 247] on span "Exportar relatório" at bounding box center [1223, 243] width 105 height 22
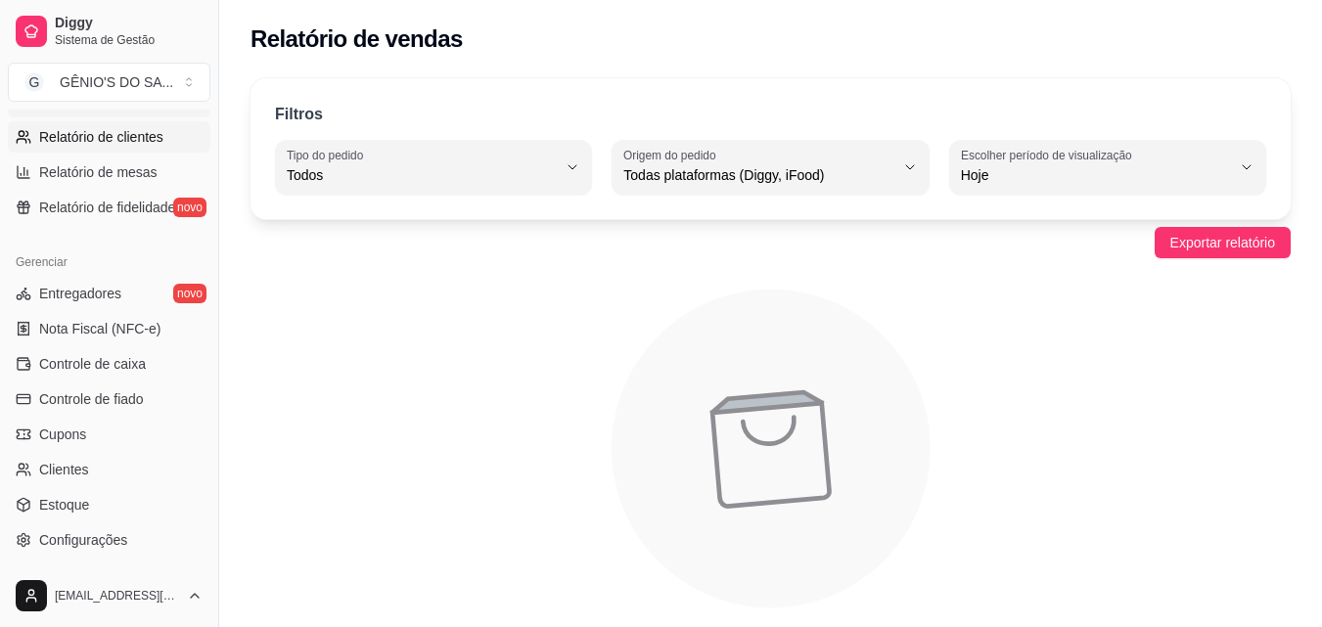
scroll to position [683, 0]
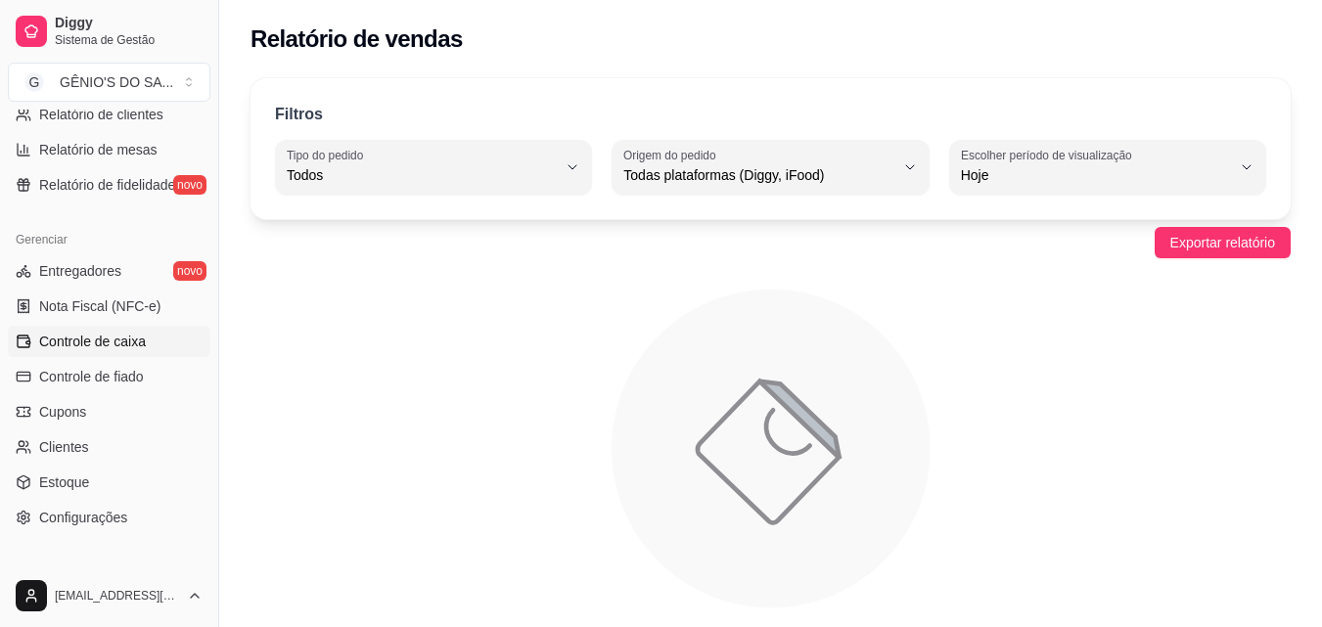
click at [123, 345] on span "Controle de caixa" at bounding box center [92, 342] width 107 height 20
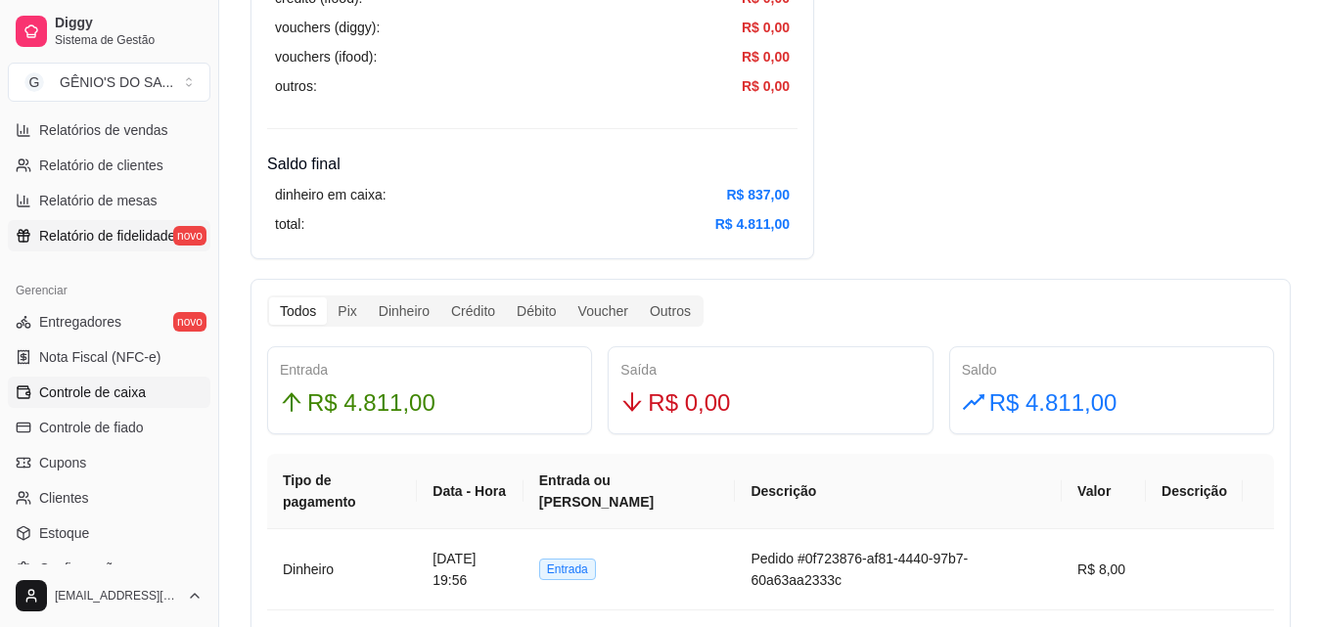
scroll to position [585, 0]
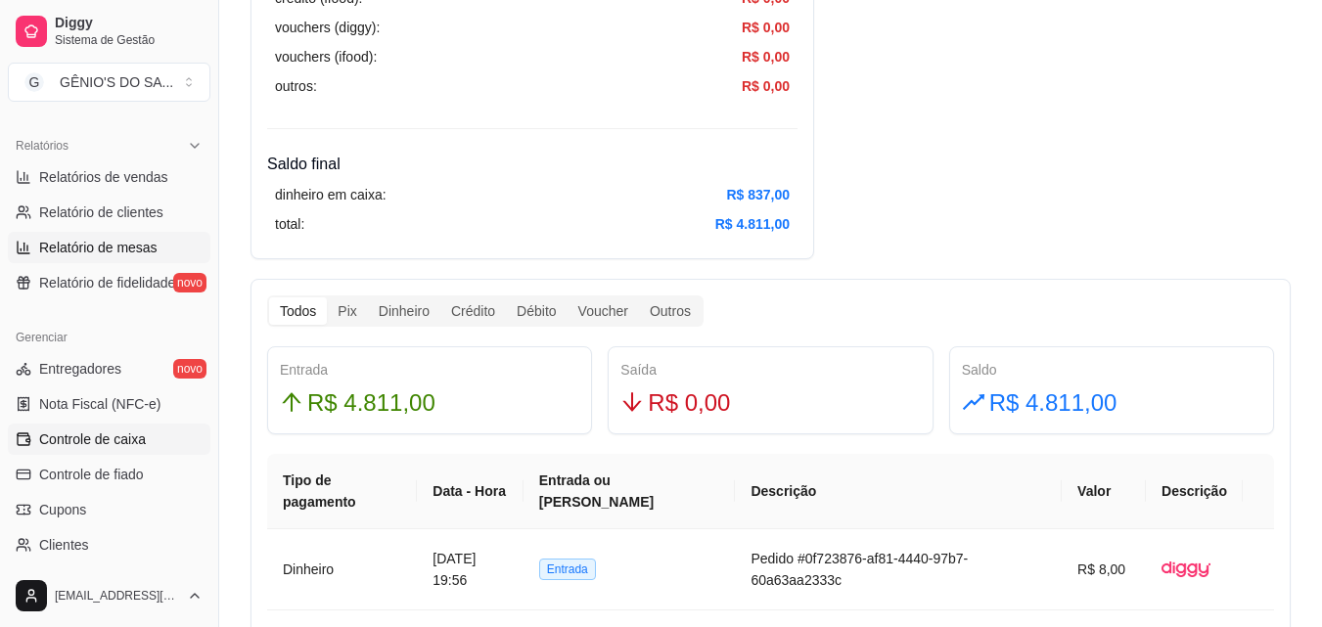
click at [101, 238] on span "Relatório de mesas" at bounding box center [98, 248] width 118 height 20
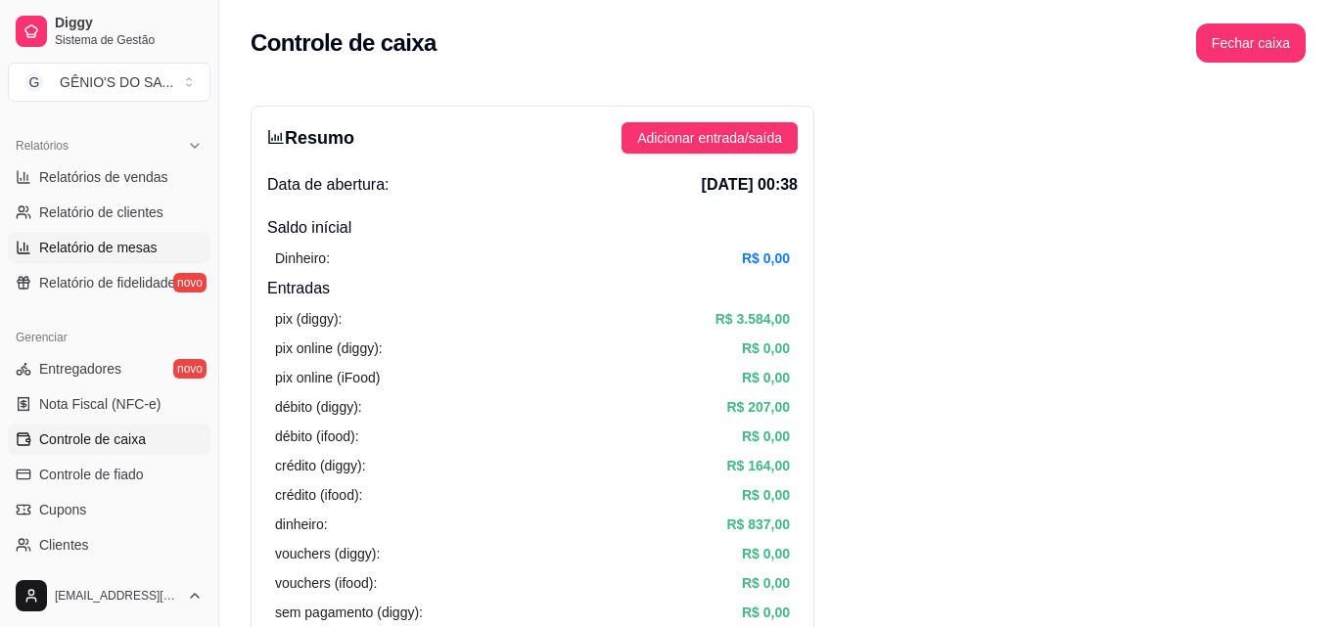
select select "TOTAL_OF_ORDERS"
select select "7"
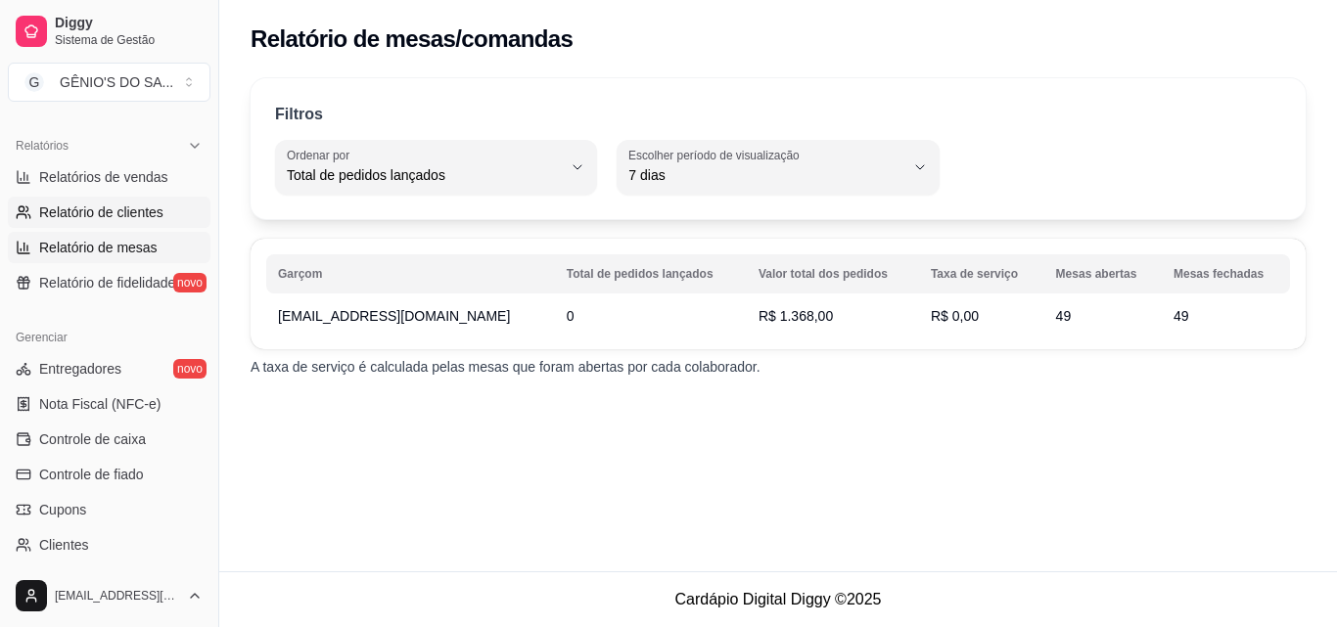
click at [158, 211] on span "Relatório de clientes" at bounding box center [101, 213] width 124 height 20
select select "30"
select select "HIGHEST_TOTAL_SPENT_WITH_ORDERS"
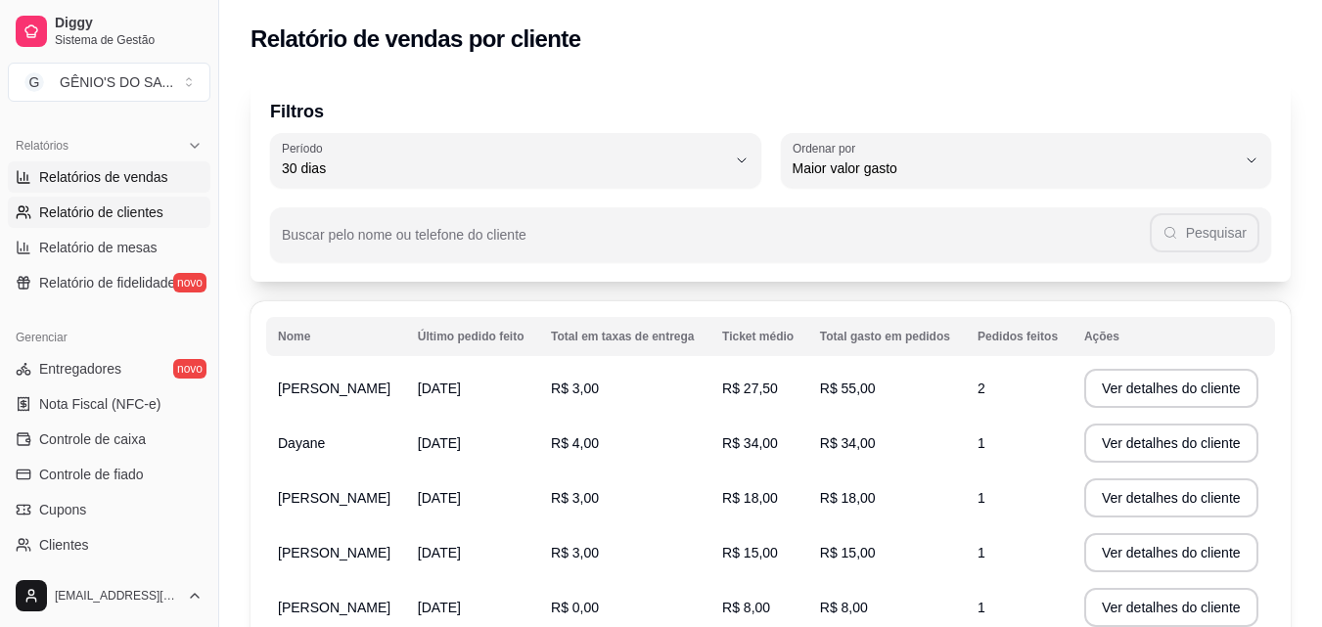
click at [158, 175] on span "Relatórios de vendas" at bounding box center [103, 177] width 129 height 20
select select "ALL"
select select "0"
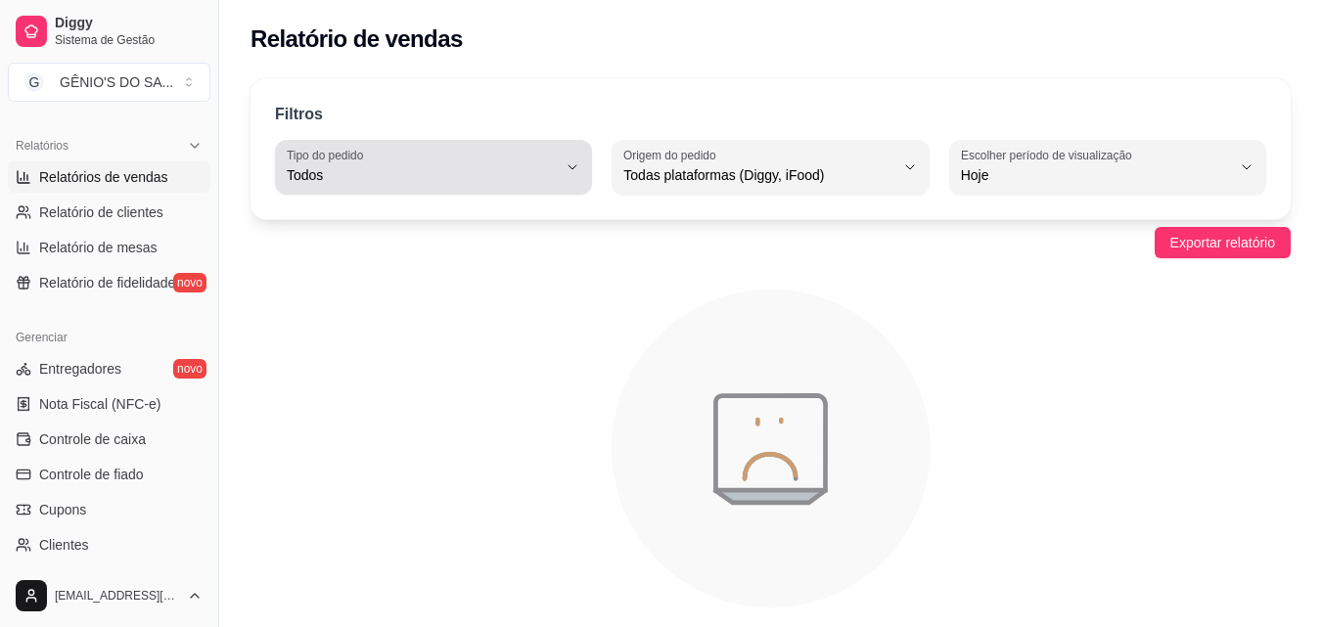
click at [396, 151] on div "Todos" at bounding box center [422, 167] width 270 height 39
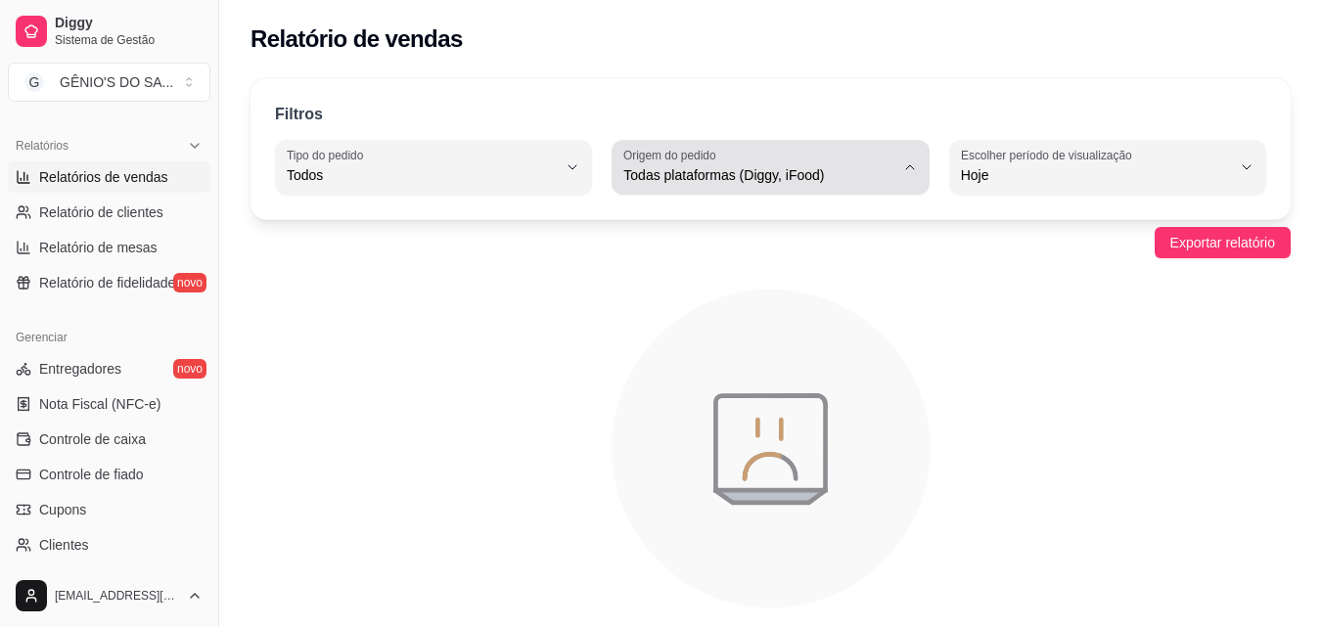
click at [788, 168] on span "Todas plataformas (Diggy, iFood)" at bounding box center [758, 175] width 270 height 20
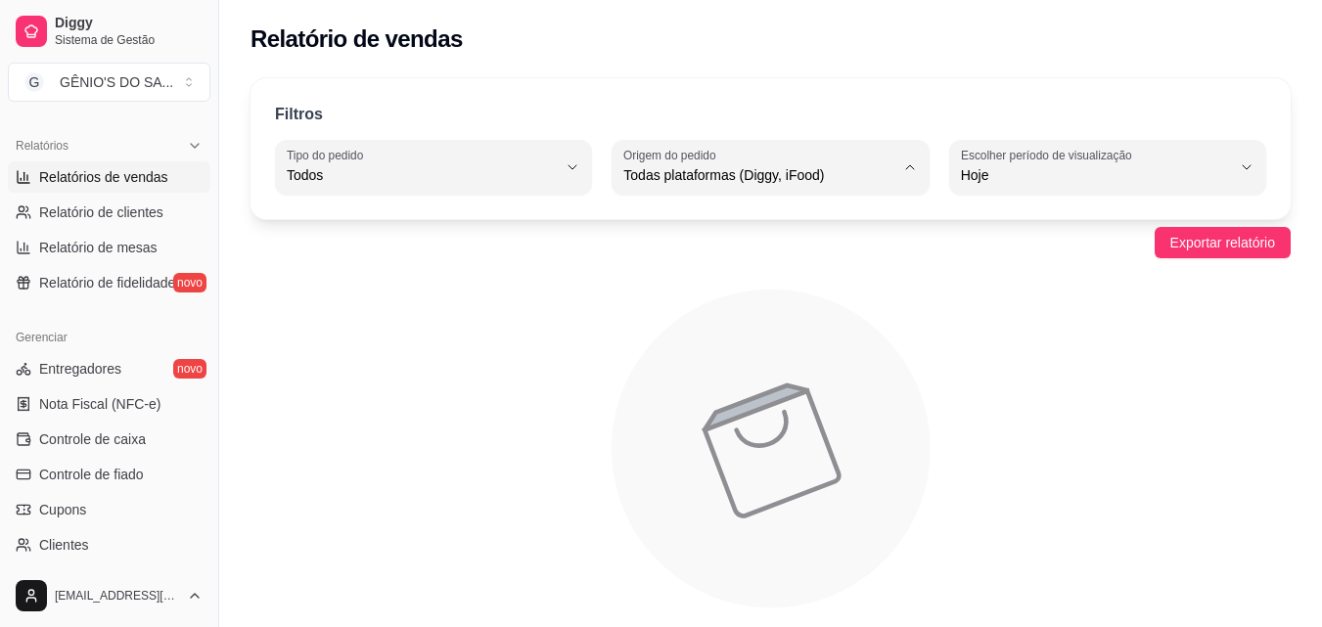
click at [741, 253] on span "Diggy" at bounding box center [760, 254] width 255 height 19
type input "DIGGY"
select select "DIGGY"
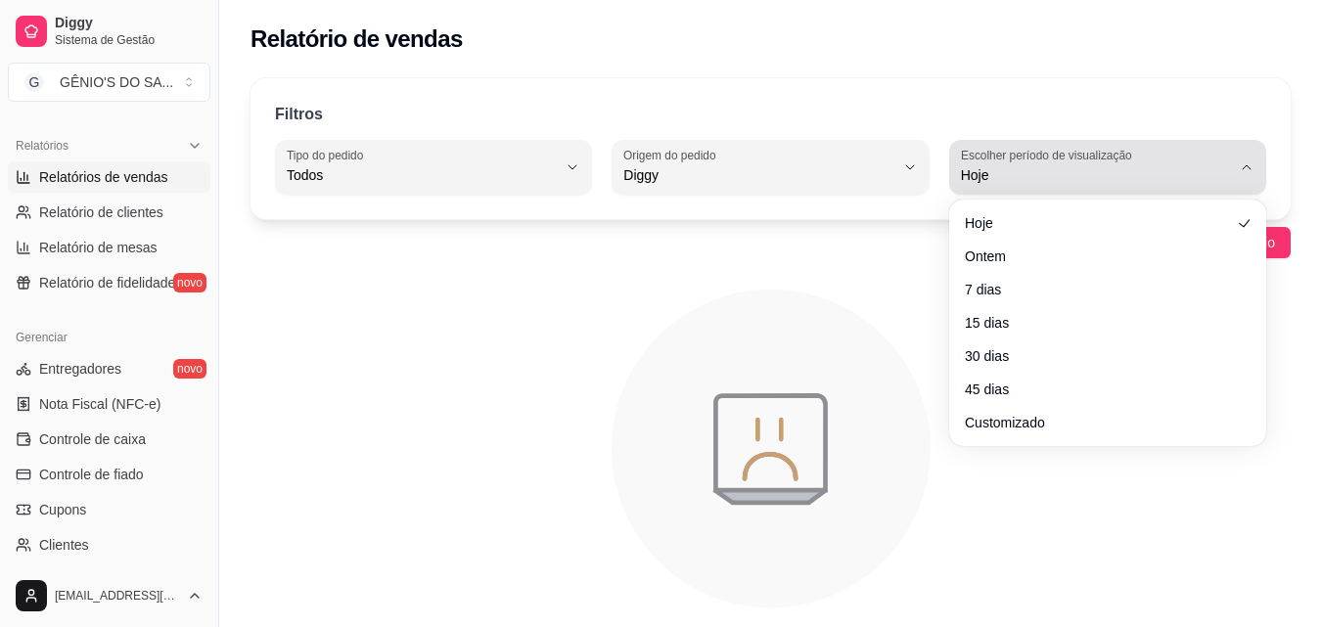
click at [1022, 179] on span "Hoje" at bounding box center [1096, 175] width 270 height 20
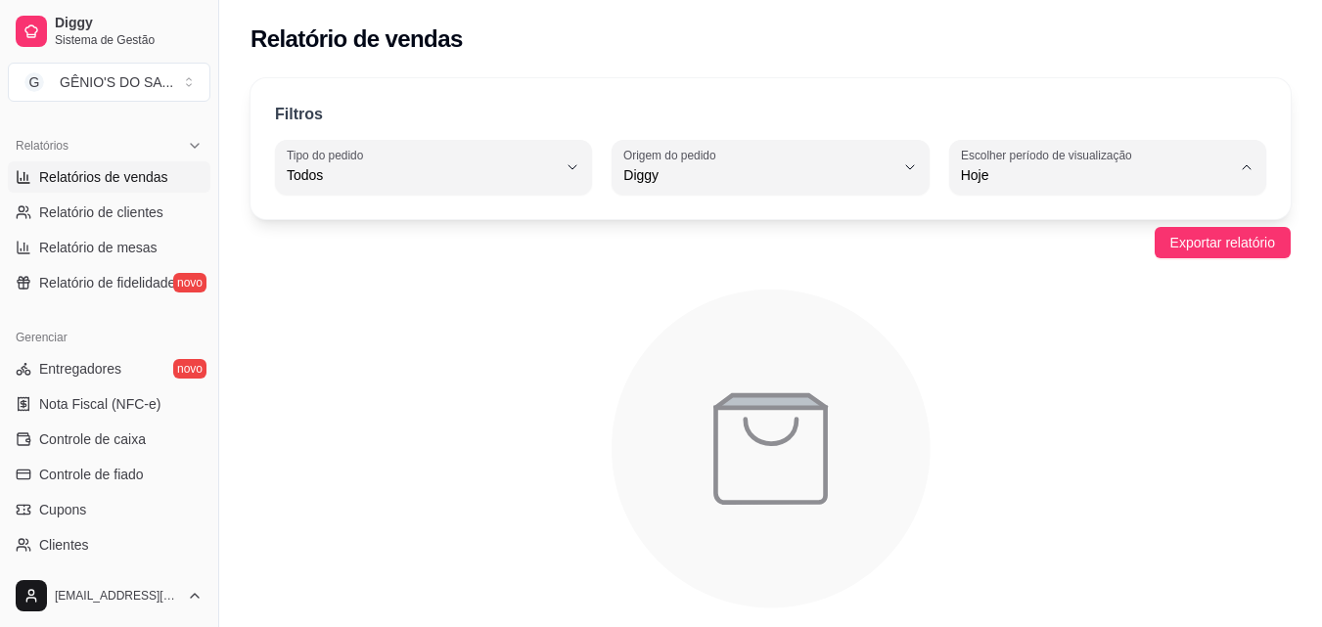
click at [1005, 423] on span "Customizado" at bounding box center [1097, 413] width 255 height 19
type input "-1"
select select "-1"
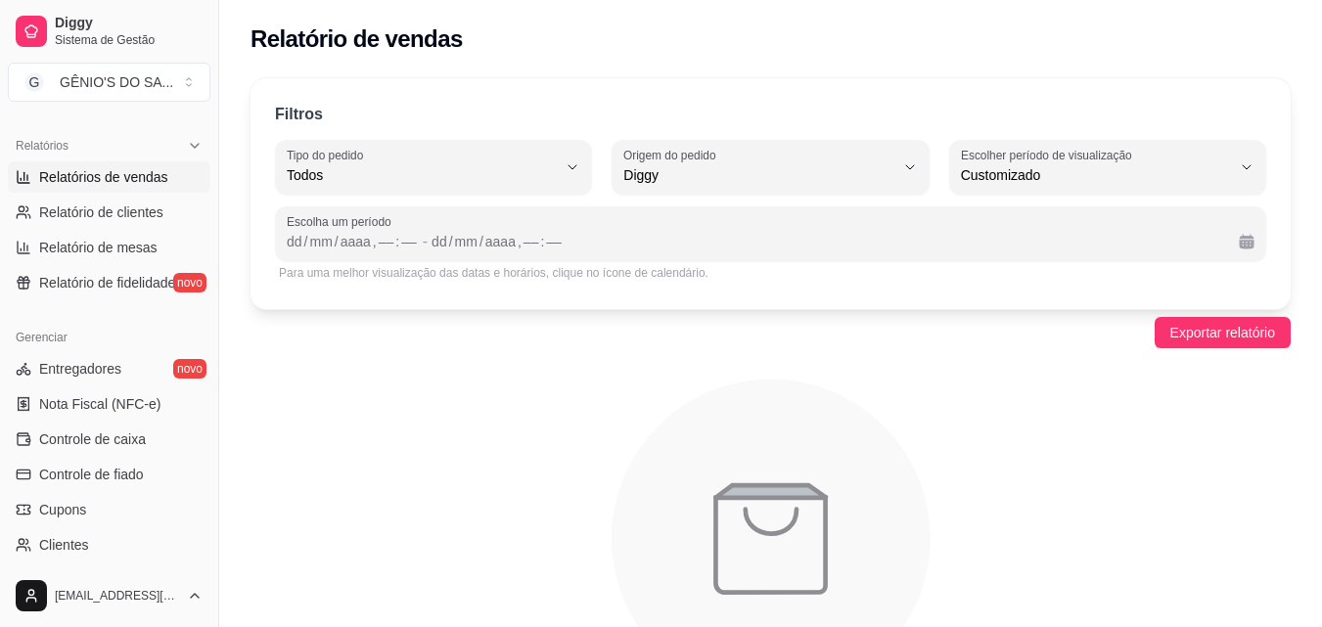
scroll to position [19, 0]
click at [282, 243] on div "Escolha um período dd / mm / aaaa , –– : –– - dd / mm / aaaa , –– : ––" at bounding box center [770, 234] width 991 height 55
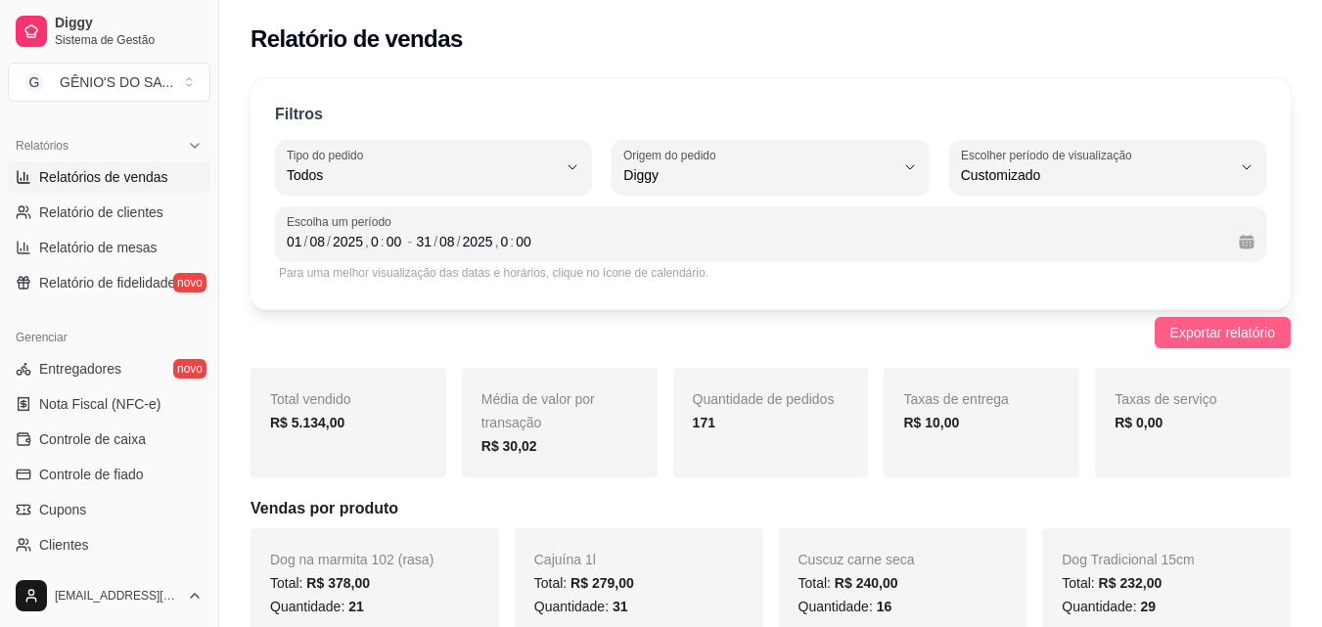
click at [1208, 324] on span "Exportar relatório" at bounding box center [1223, 333] width 105 height 22
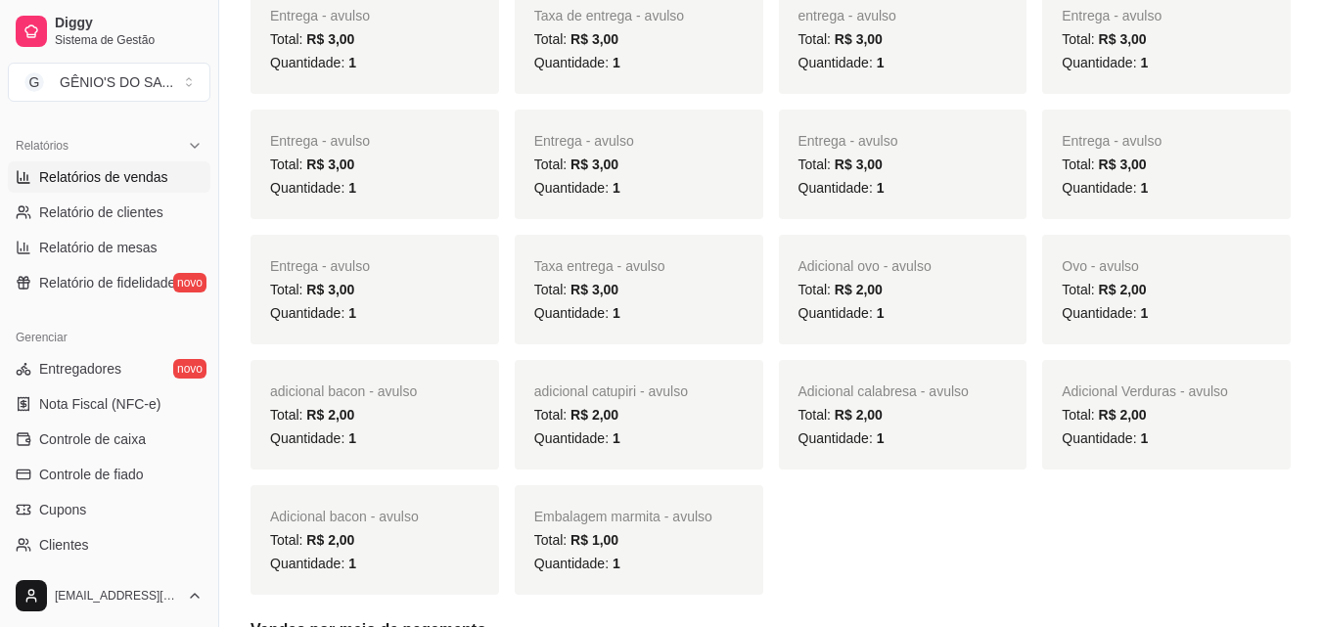
scroll to position [4502, 0]
